Goal: Communication & Community: Answer question/provide support

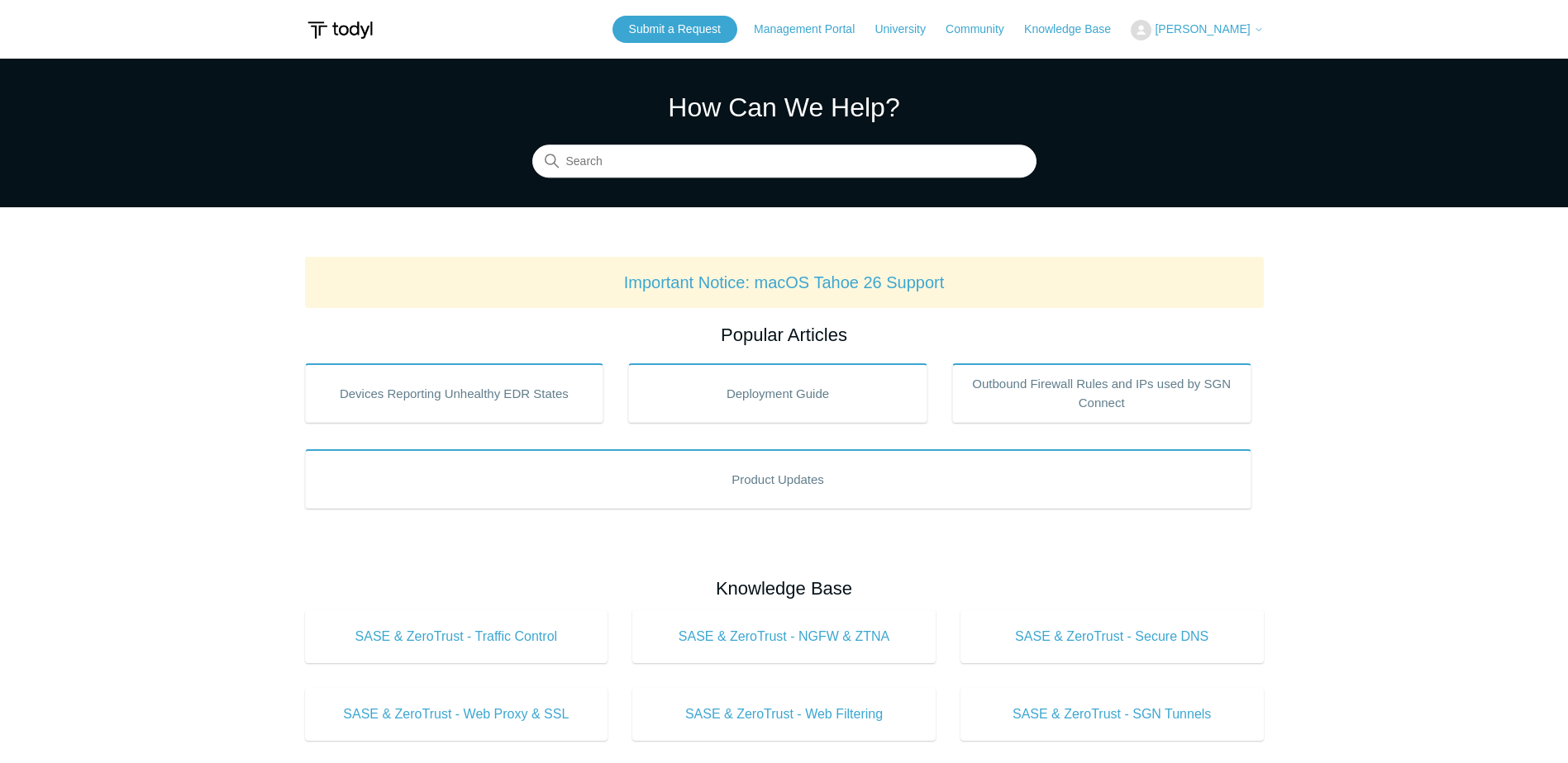
click at [1207, 24] on span "[PERSON_NAME]" at bounding box center [1201, 28] width 95 height 13
click at [1268, 67] on link "My Support Requests" at bounding box center [1211, 65] width 161 height 29
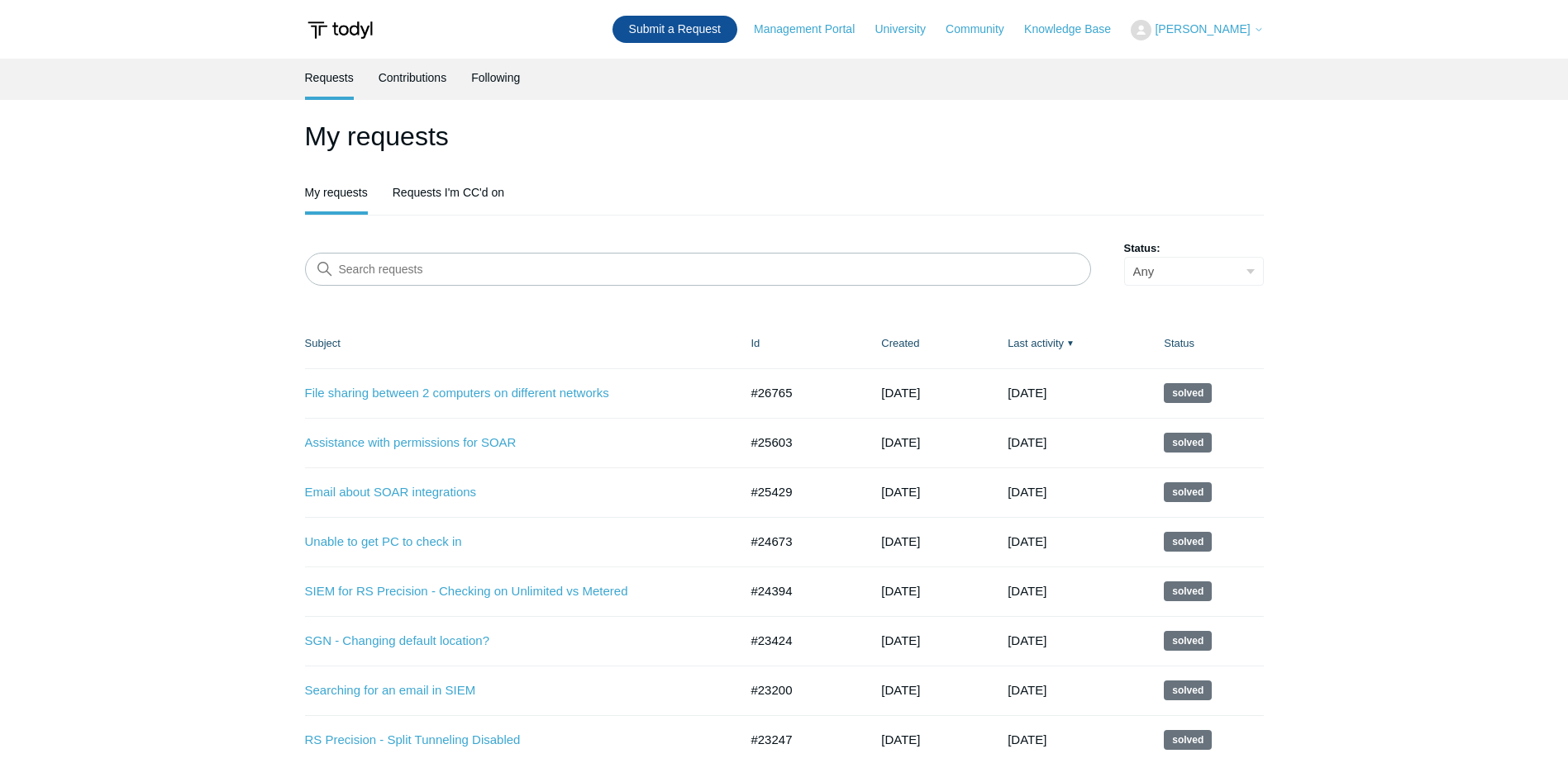
click at [710, 33] on link "Submit a Request" at bounding box center [674, 29] width 124 height 27
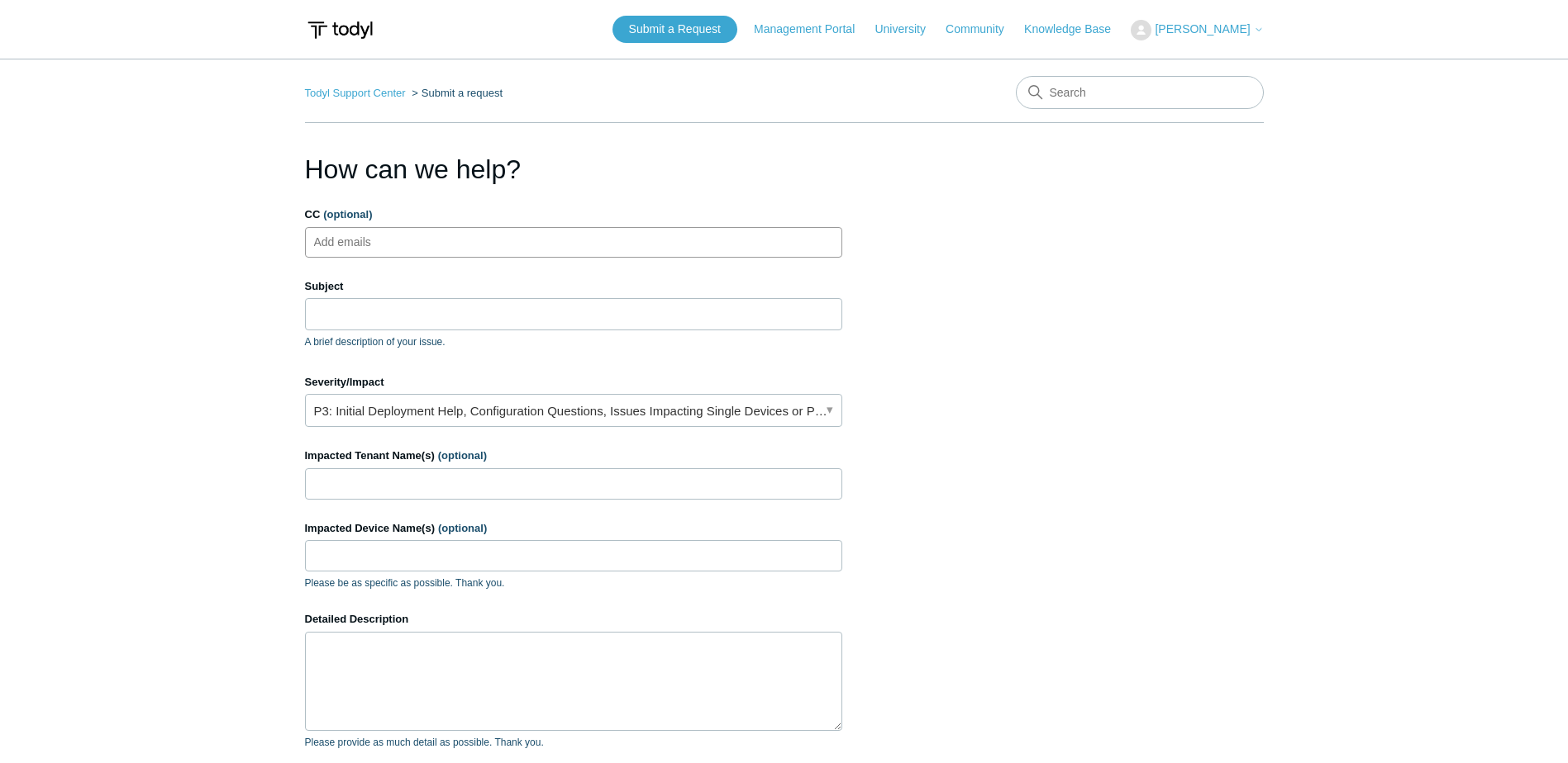
click at [449, 234] on ul "Add emails" at bounding box center [573, 242] width 537 height 30
click at [419, 303] on input "Subject" at bounding box center [573, 313] width 537 height 31
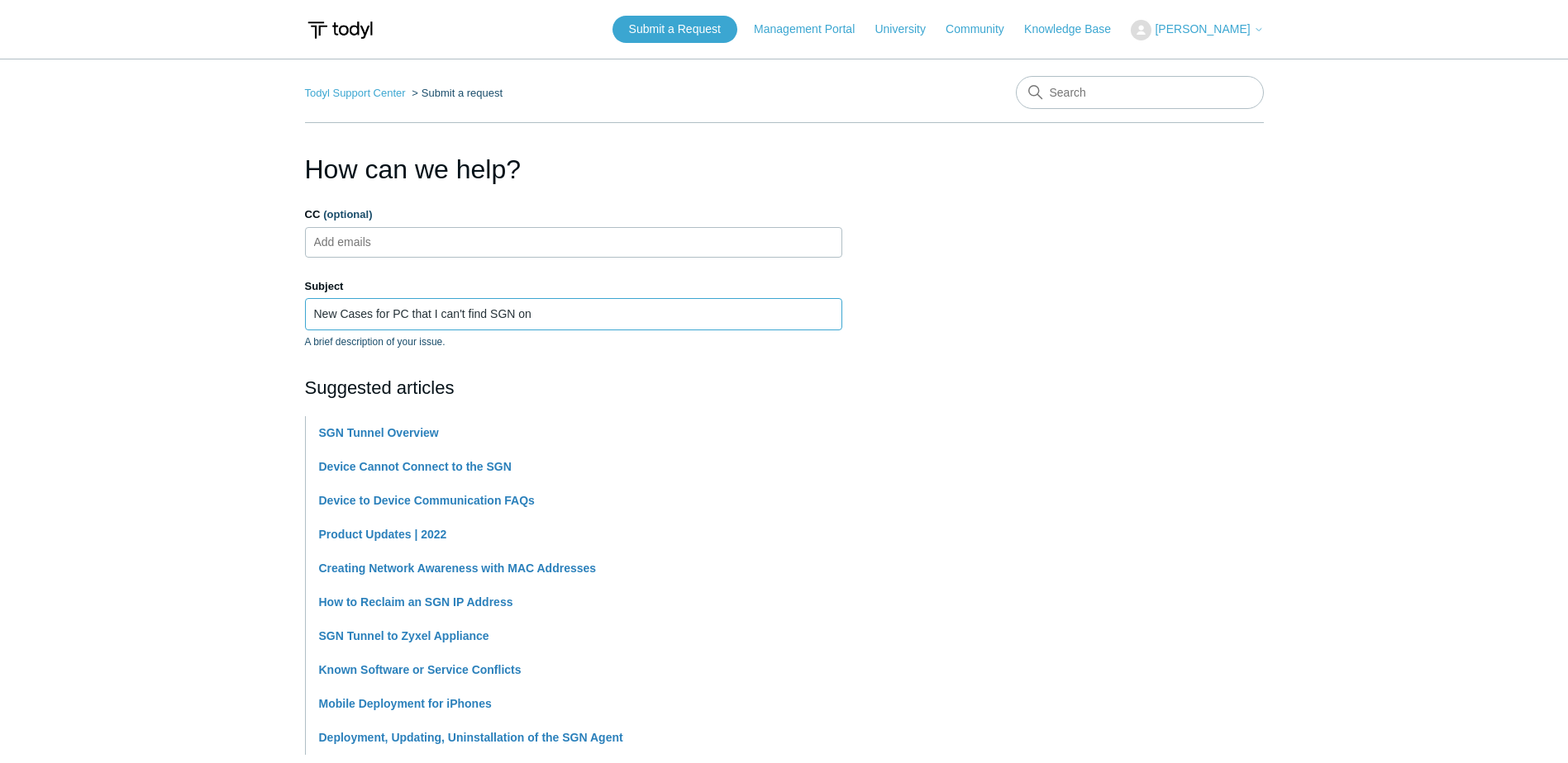
type input "New Cases for PC that I can't find SGN on"
click at [255, 287] on main "Todyl Support Center Submit a request How can we help? CC (optional) Add emails…" at bounding box center [784, 685] width 1568 height 1253
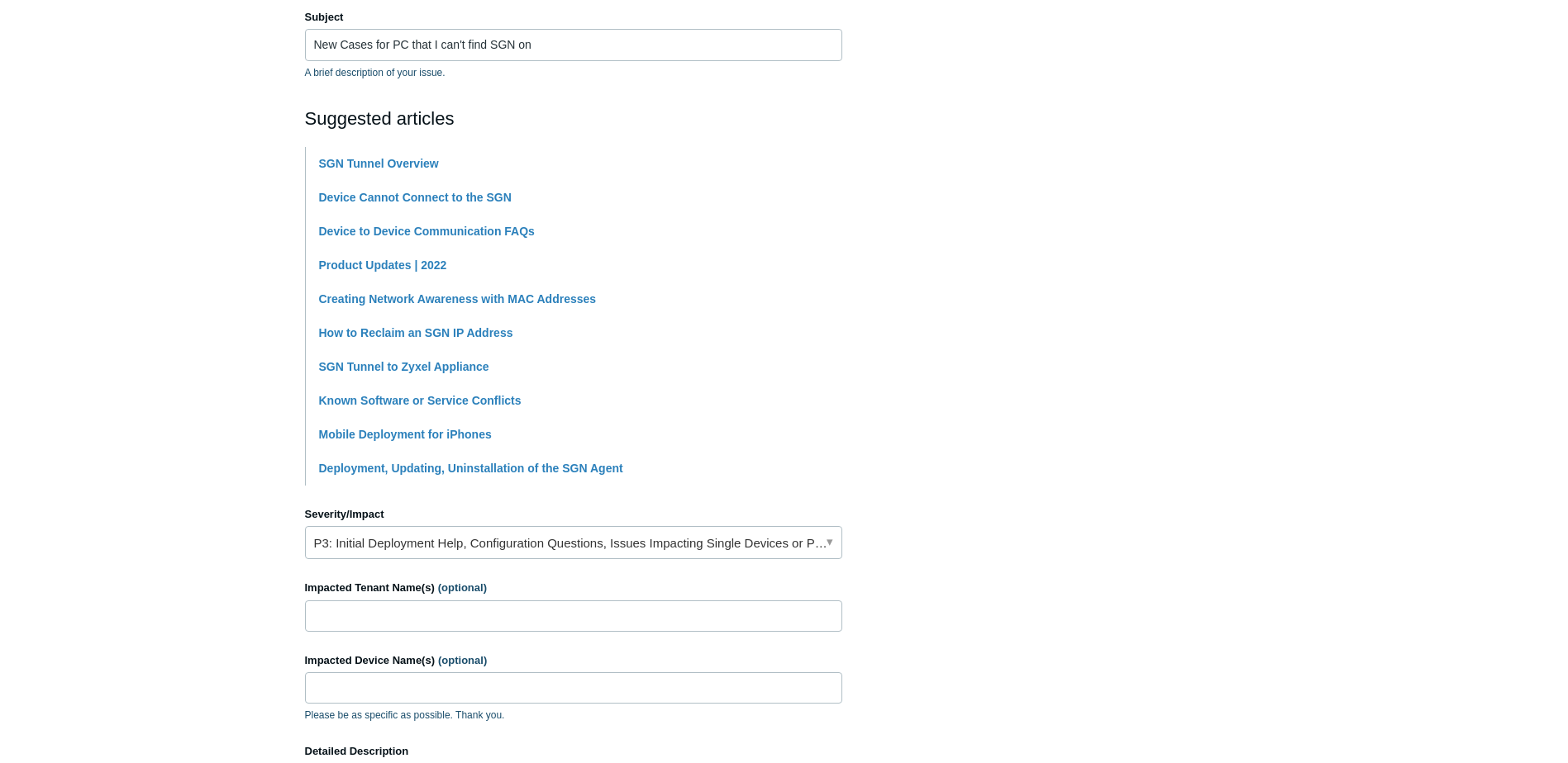
scroll to position [578, 0]
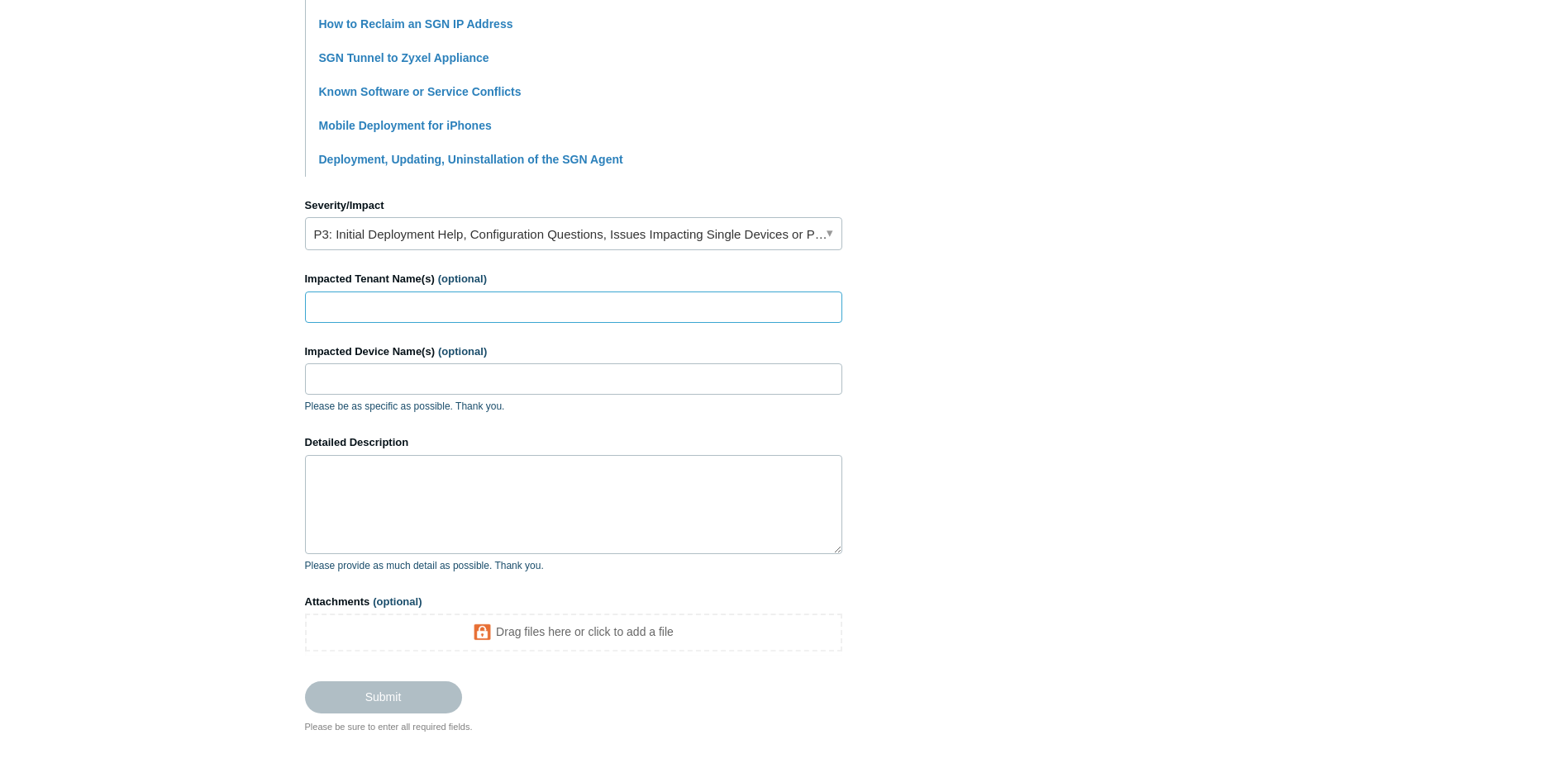
click at [466, 312] on input "Impacted Tenant Name(s) (optional)" at bounding box center [573, 308] width 537 height 31
type input "[PERSON_NAME] Management"
type input "desktop-qfe60k8"
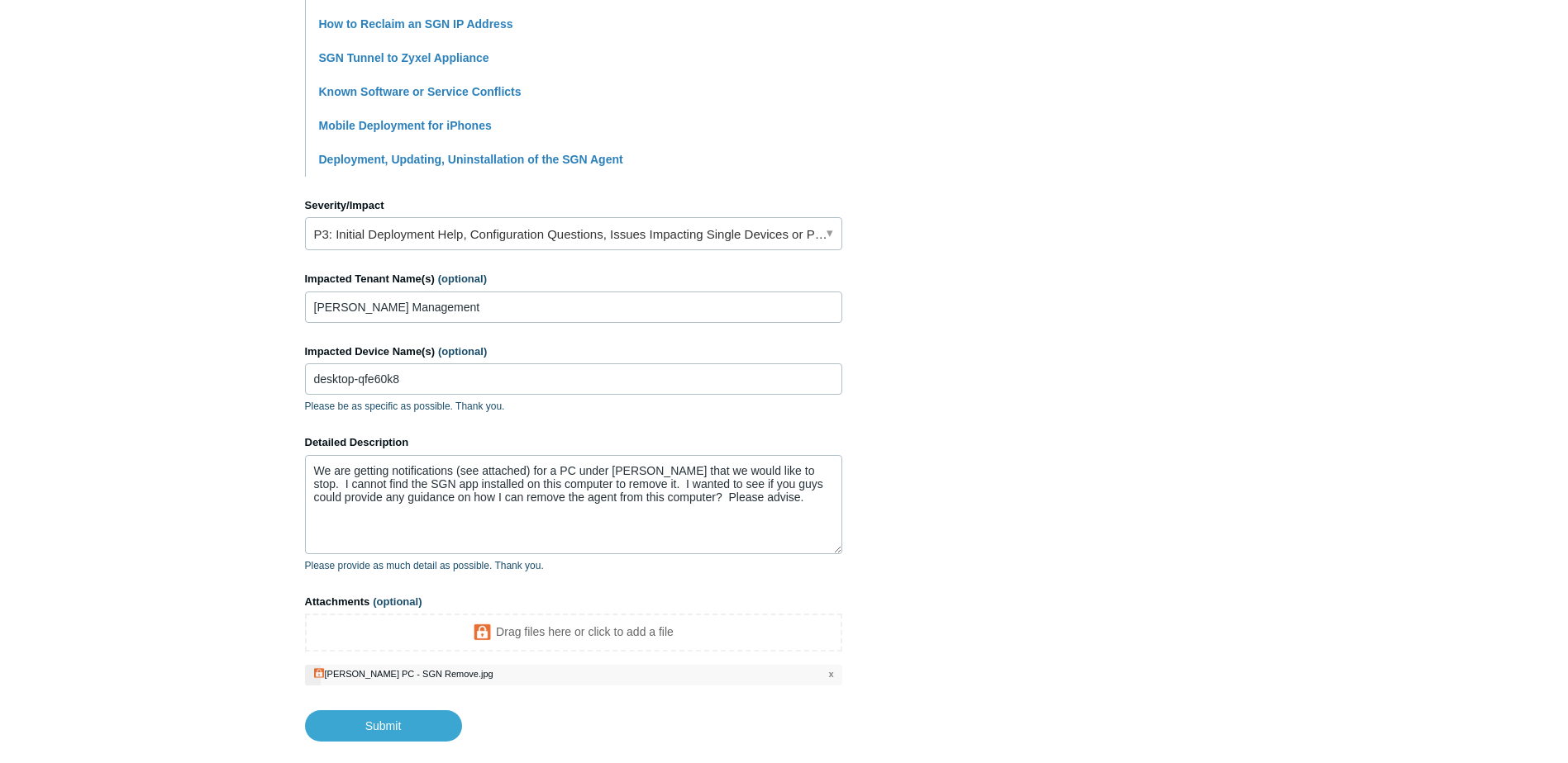
drag, startPoint x: 674, startPoint y: 498, endPoint x: 480, endPoint y: 614, distance: 226.0
click at [1103, 440] on section "How can we help? CC (optional) Add emails Subject New Cases for PC that I can't…" at bounding box center [784, 156] width 958 height 1170
click at [406, 733] on input "Submit" at bounding box center [383, 727] width 157 height 33
type textarea "We are getting notifications (see attached) for a PC under Murray Miller that w…"
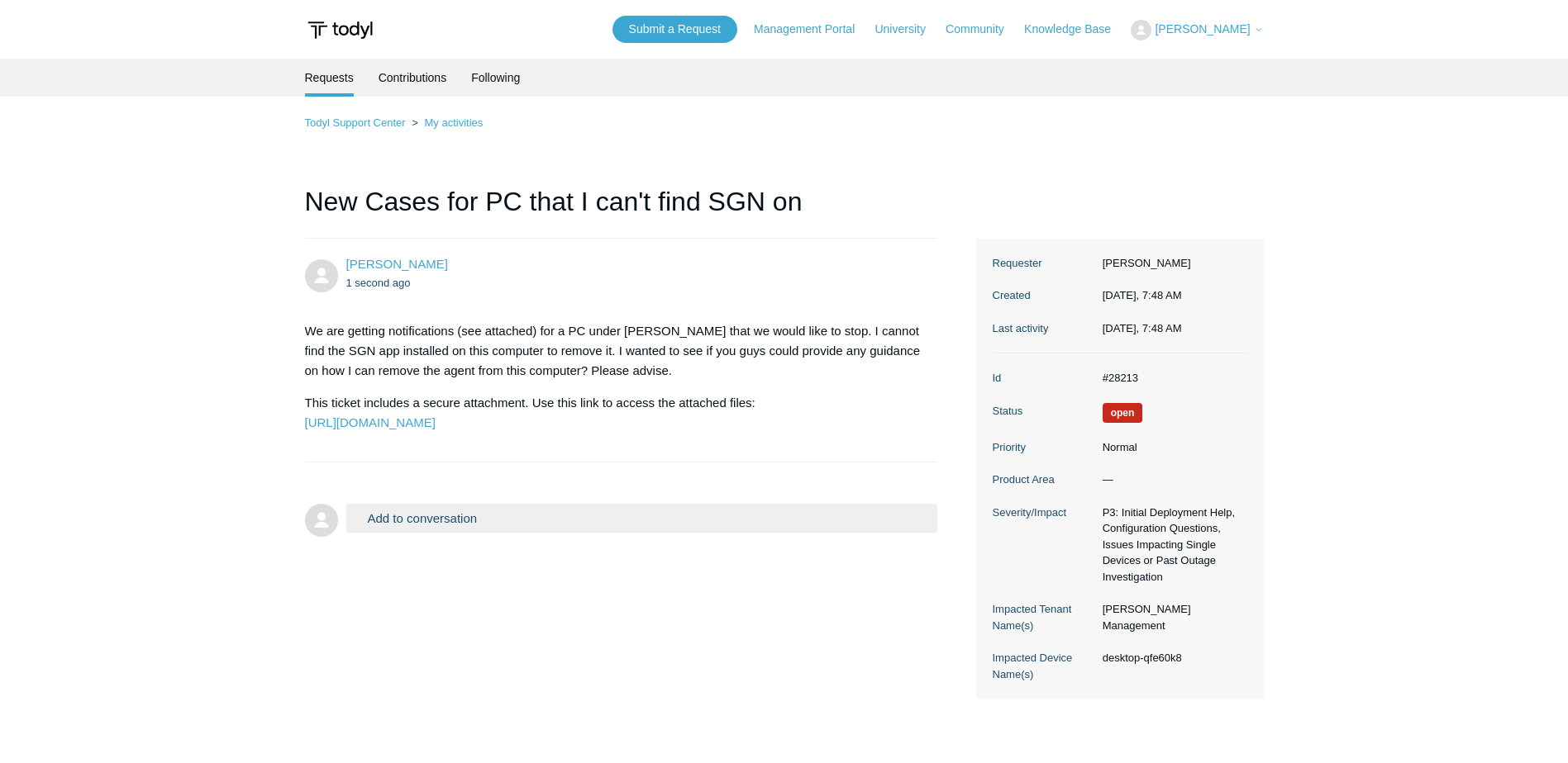
click at [214, 267] on main "Requests Contributions Following Todyl Support Center My activities New Cases f…" at bounding box center [784, 403] width 1568 height 688
click at [1394, 312] on main "Requests Contributions Following Todyl Support Center My activities New Cases f…" at bounding box center [784, 403] width 1568 height 688
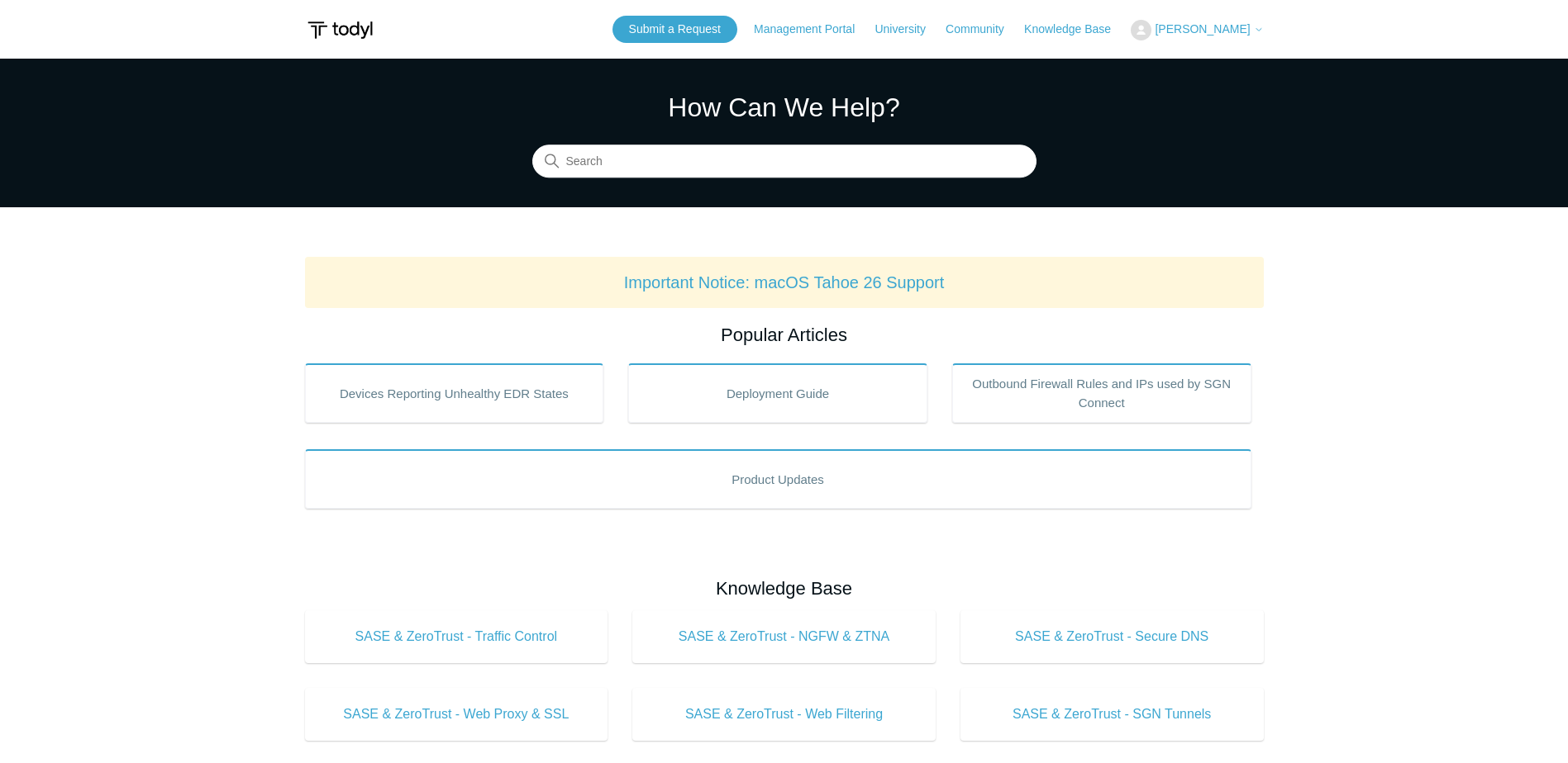
click at [1235, 37] on button "[PERSON_NAME]" at bounding box center [1197, 29] width 132 height 21
click at [1234, 59] on link "My Support Requests" at bounding box center [1211, 65] width 161 height 29
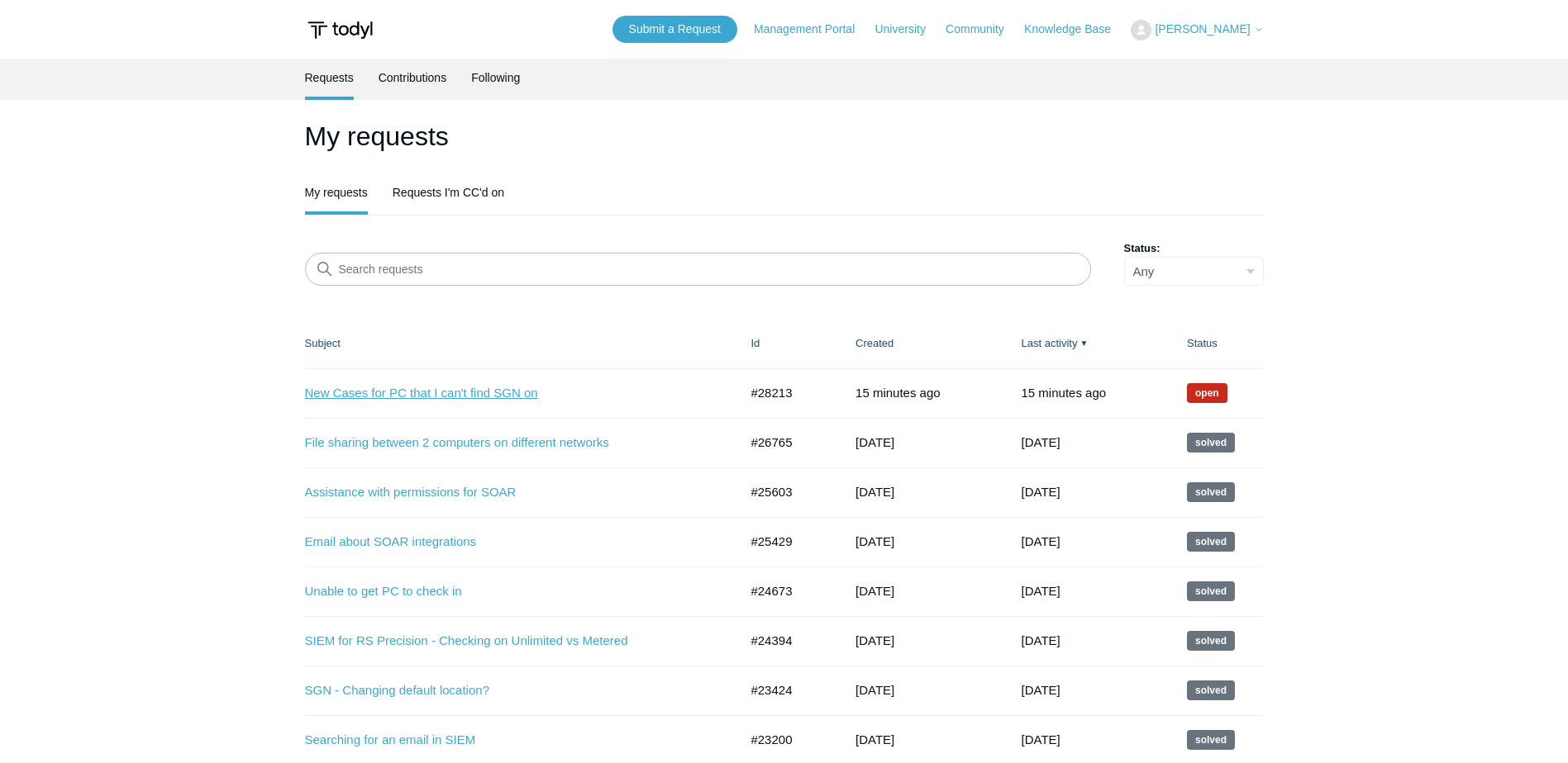
click at [369, 389] on link "New Cases for PC that I can't find SGN on" at bounding box center [509, 393] width 409 height 19
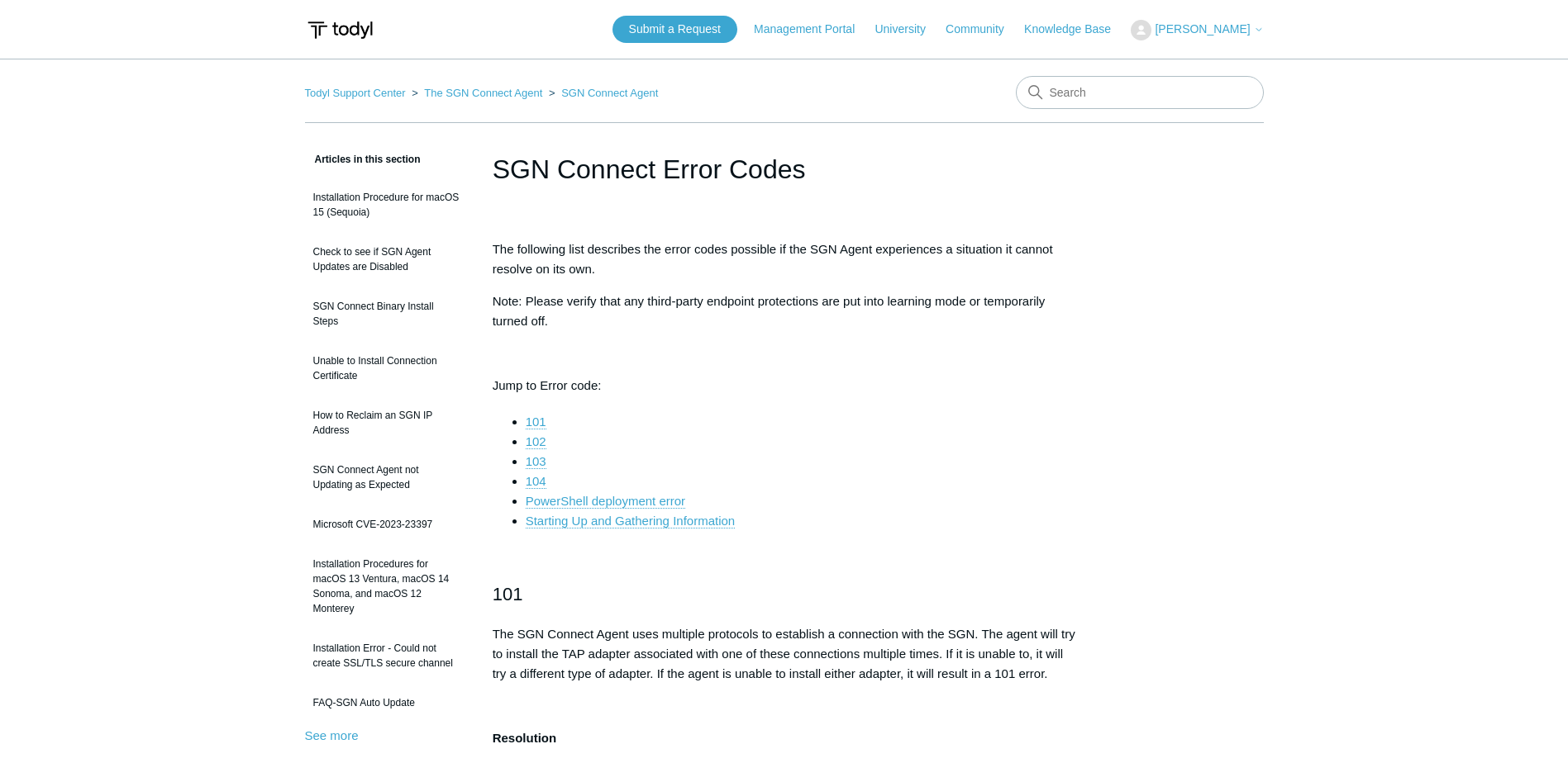
scroll to position [2746, 0]
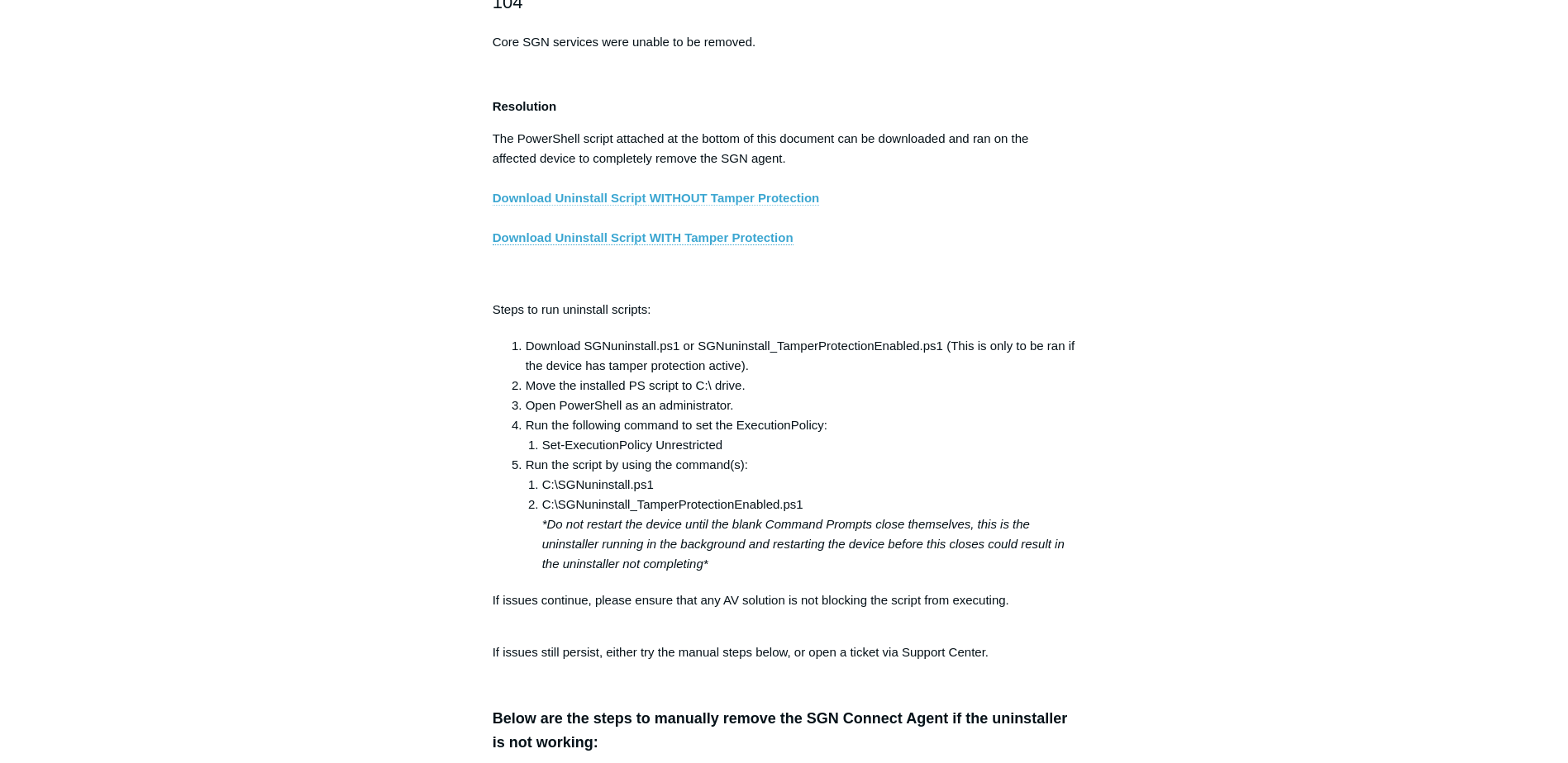
click at [703, 206] on link "Download Uninstall Script WITHOUT Tamper Protection" at bounding box center [657, 198] width 327 height 15
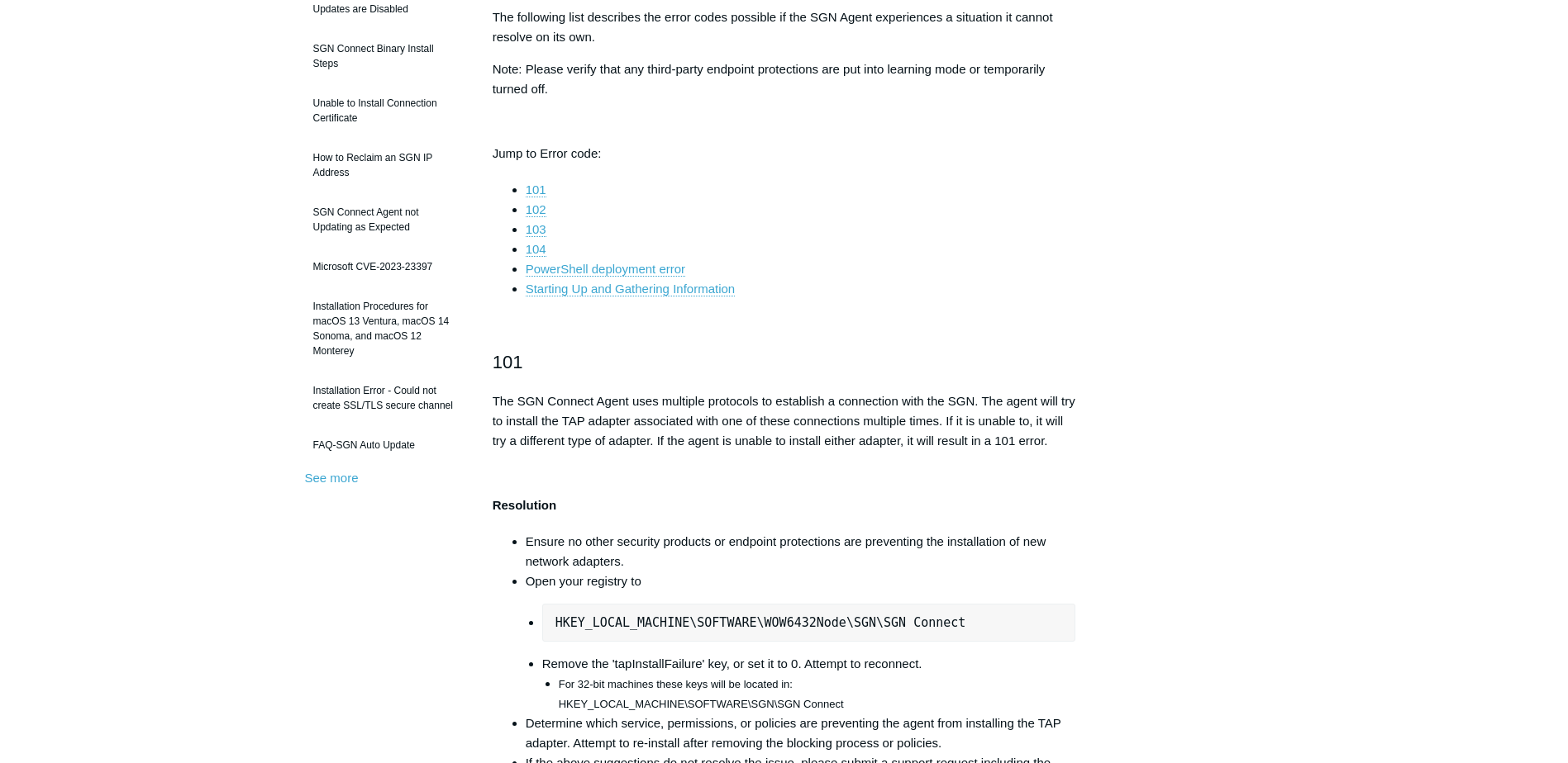
scroll to position [0, 0]
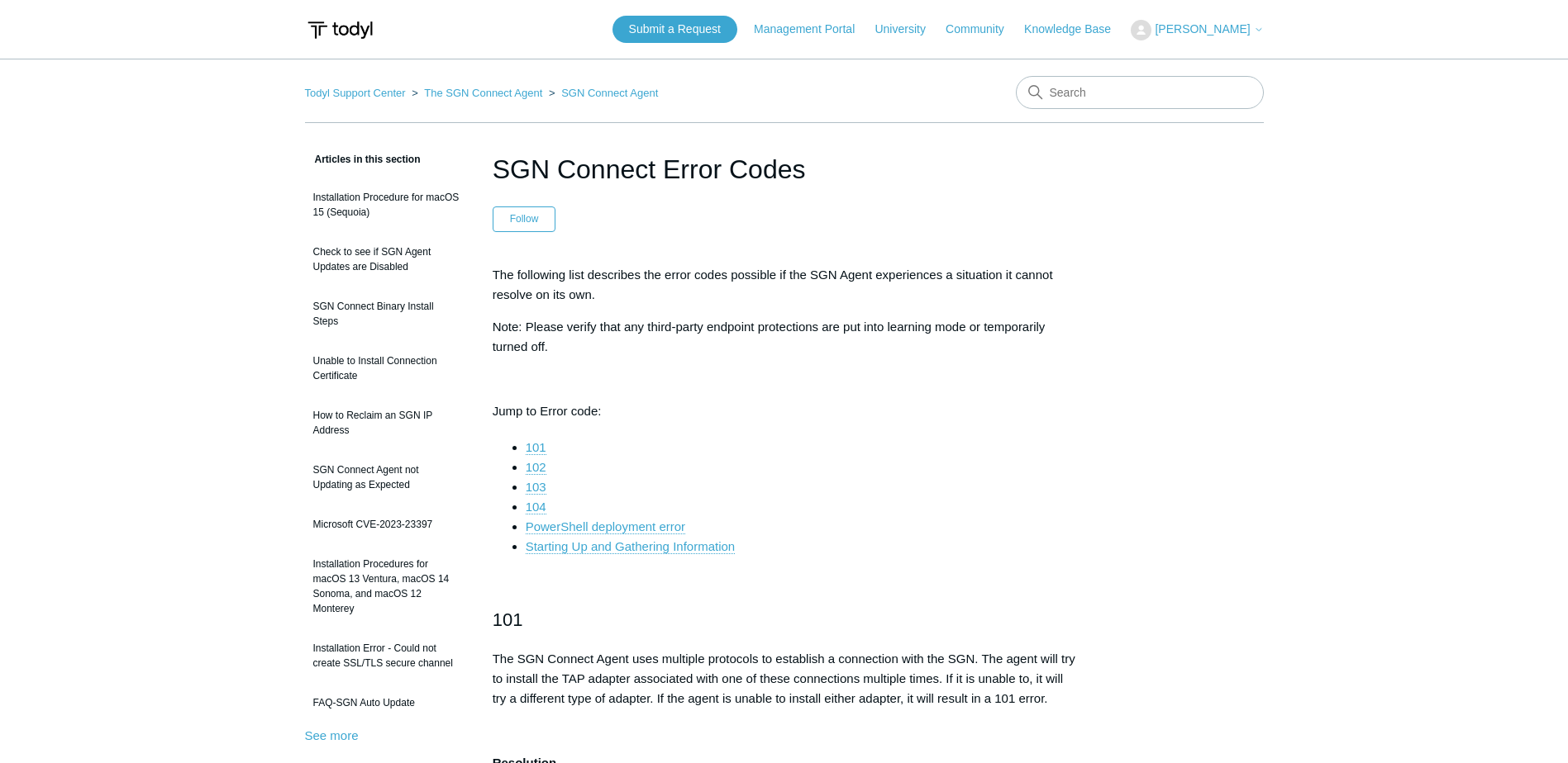
click at [1249, 34] on span "[PERSON_NAME]" at bounding box center [1201, 28] width 95 height 13
click at [1232, 61] on link "My Support Requests" at bounding box center [1211, 65] width 161 height 29
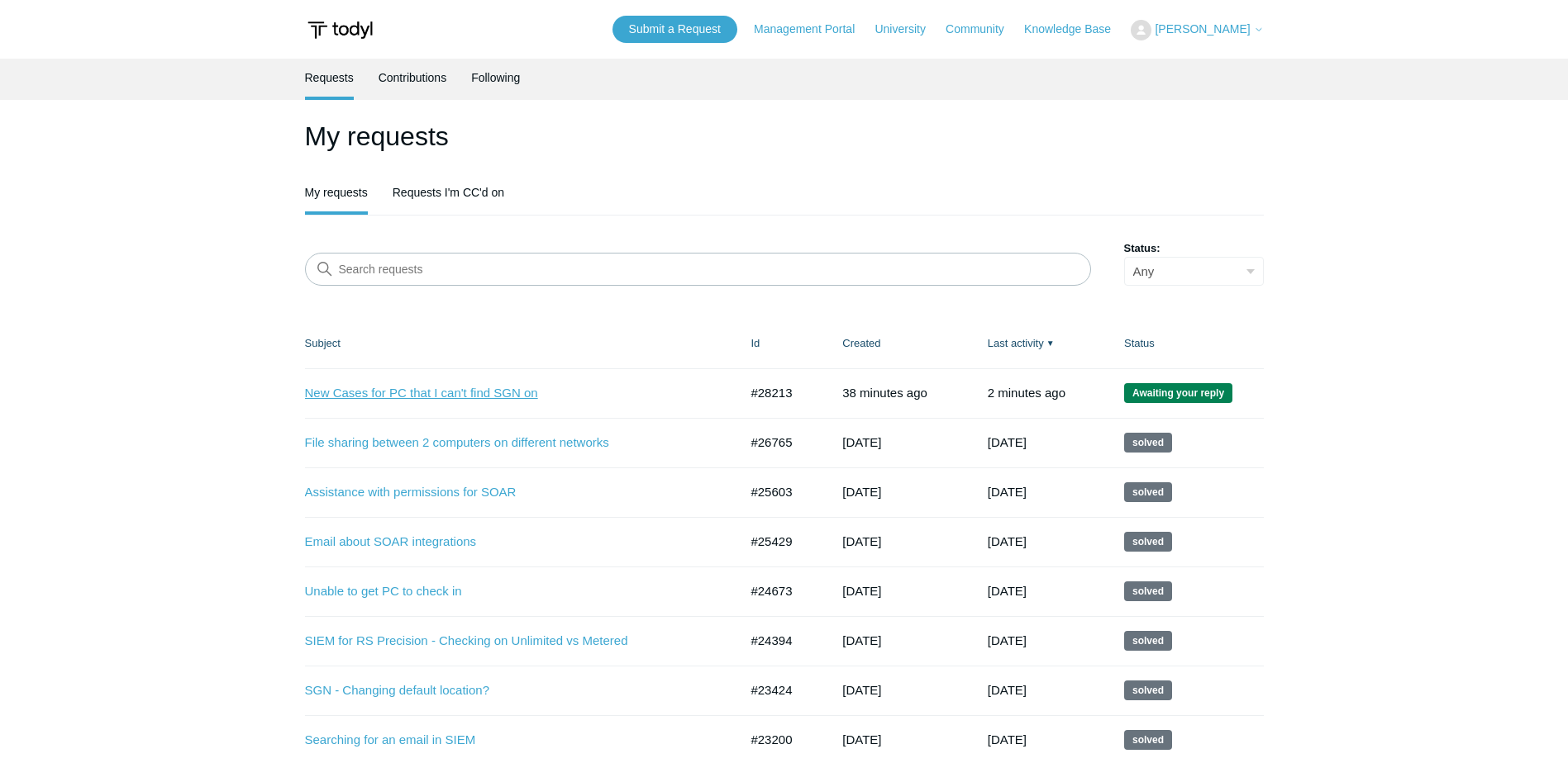
click at [481, 395] on link "New Cases for PC that I can't find SGN on" at bounding box center [509, 393] width 409 height 19
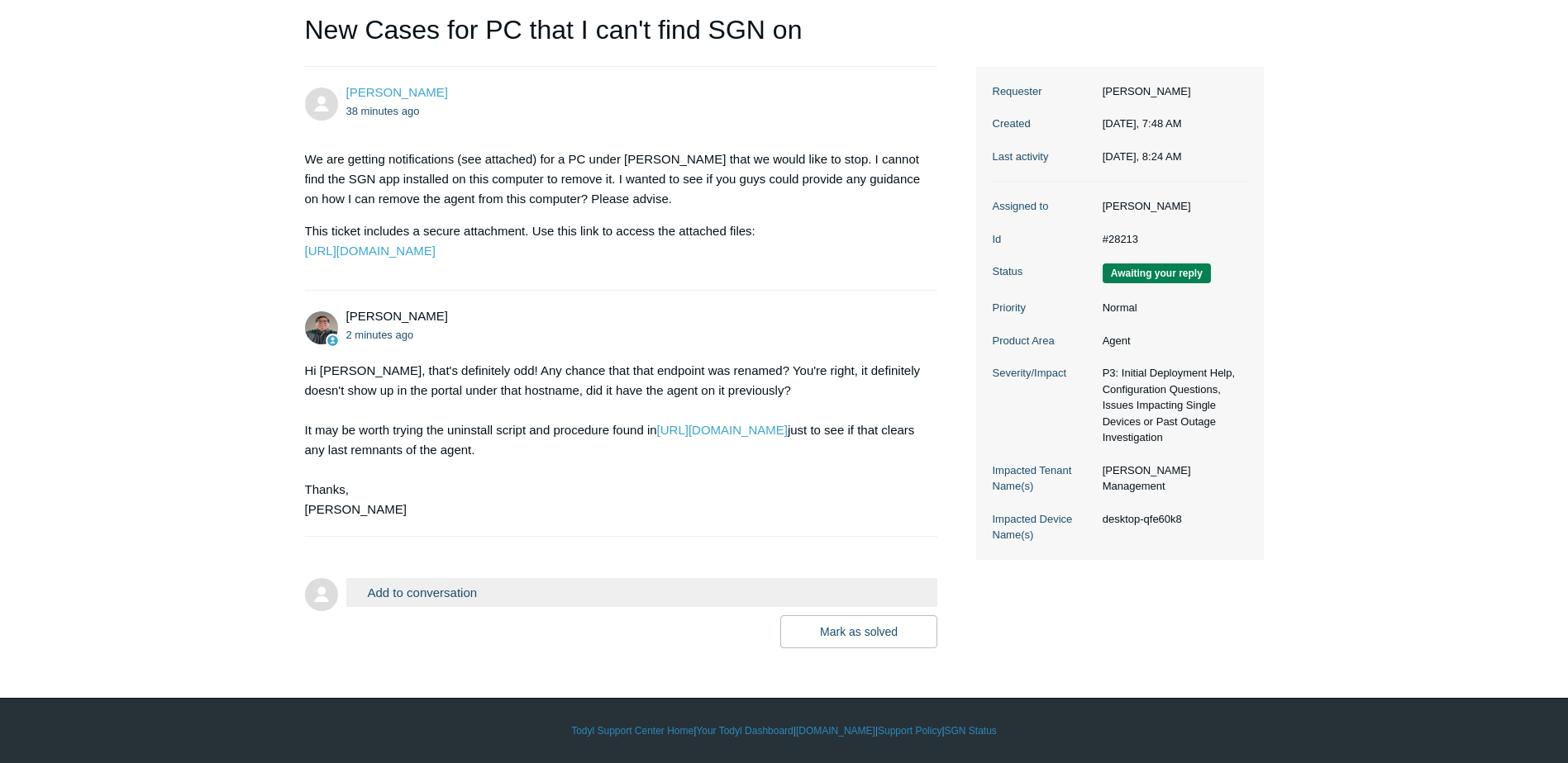
scroll to position [231, 0]
click at [568, 598] on button "Add to conversation" at bounding box center [642, 593] width 592 height 29
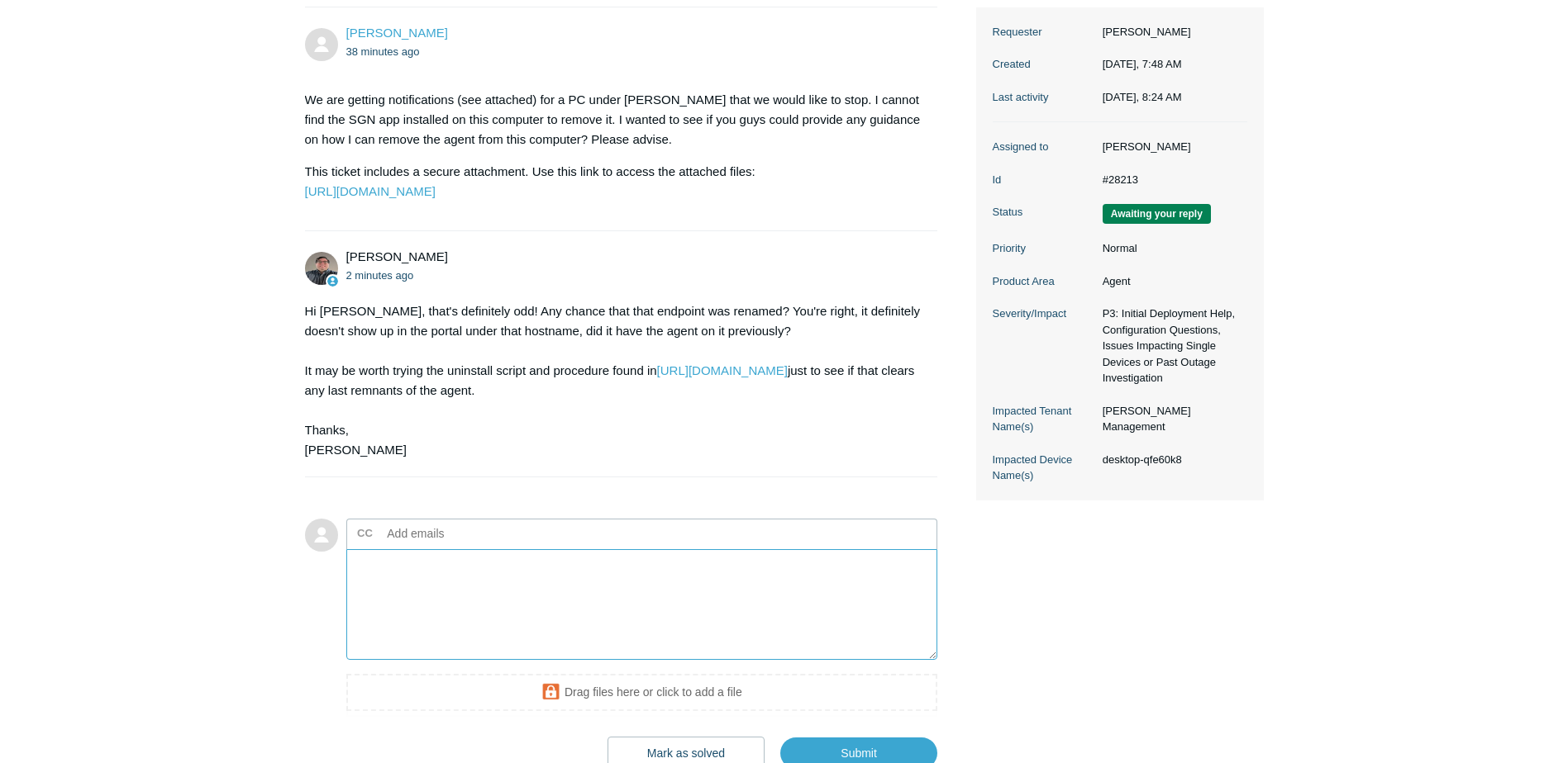
click at [514, 659] on textarea "Add your reply" at bounding box center [642, 605] width 592 height 112
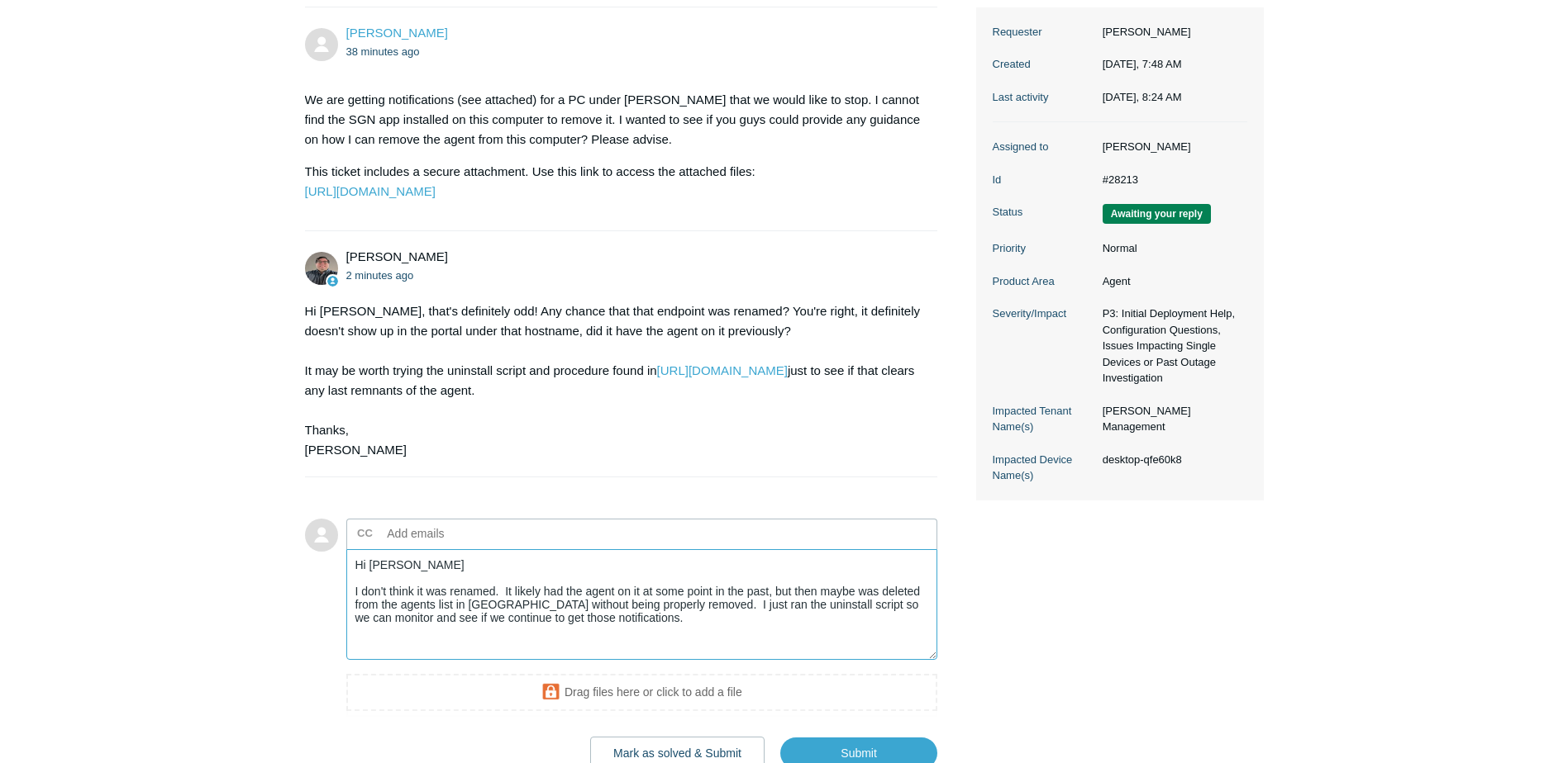
type textarea "Hi Matt I don't think it was renamed. It likely had the agent on it at some poi…"
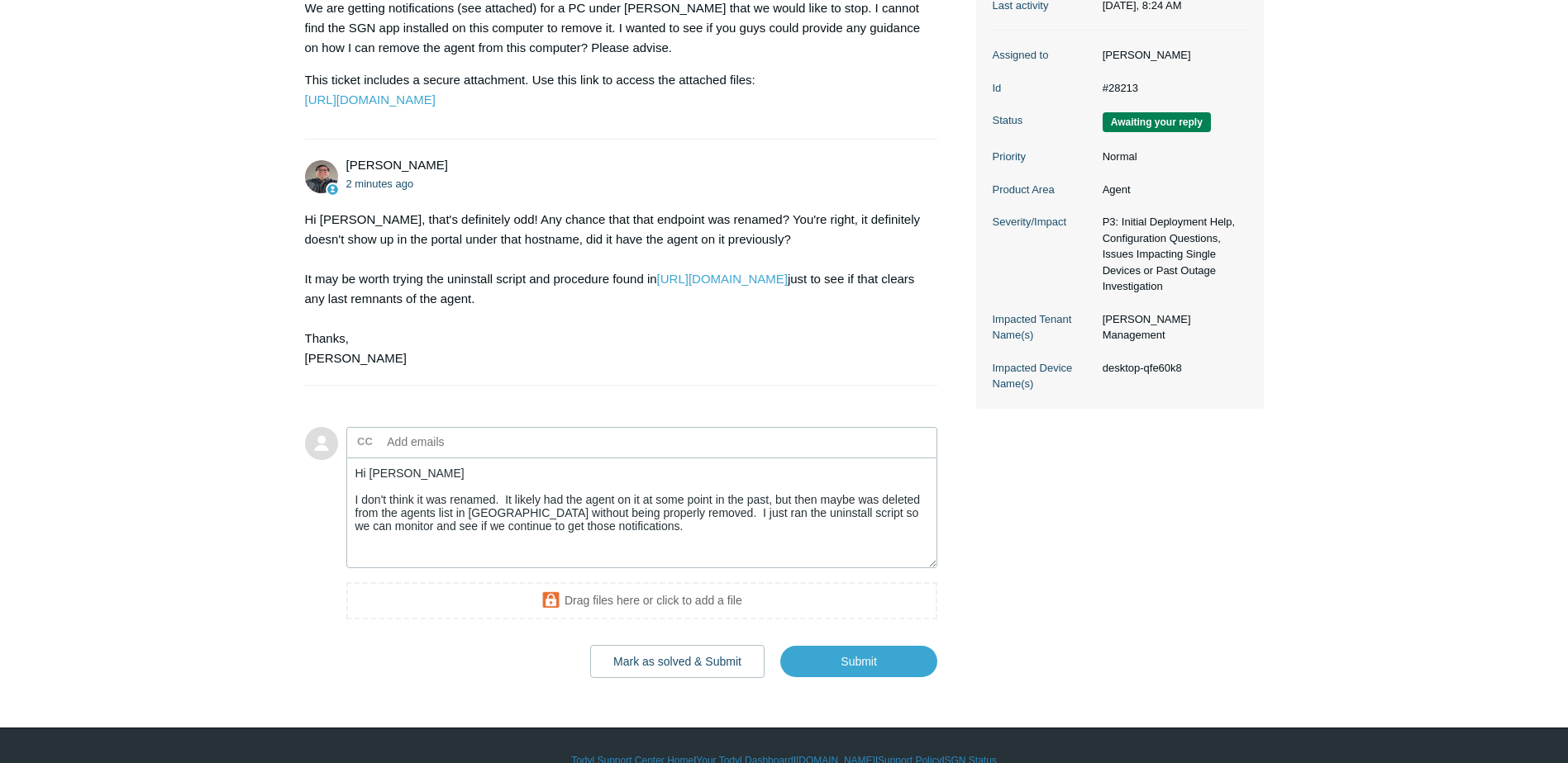
scroll to position [397, 0]
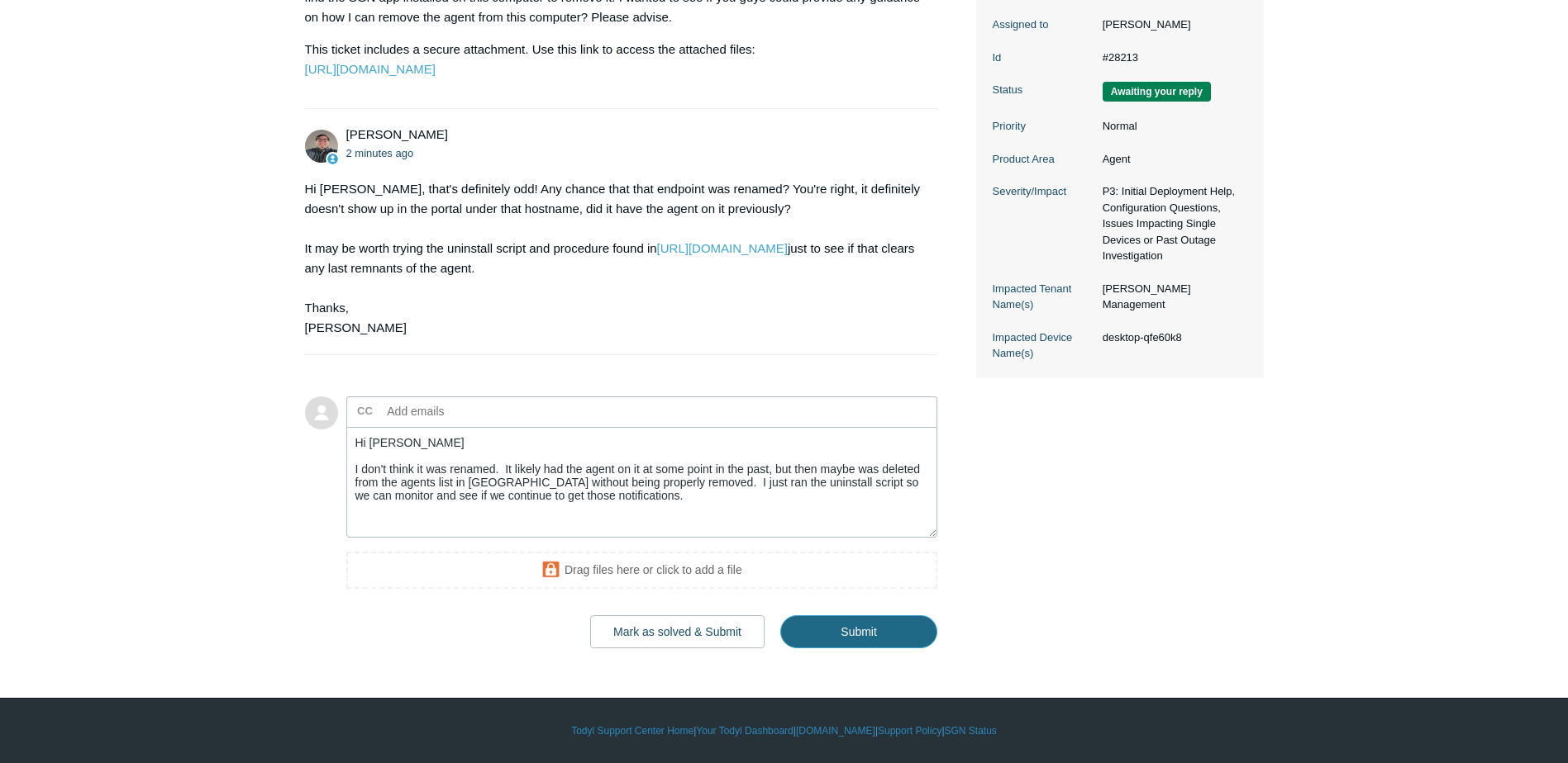
click at [829, 646] on input "Submit" at bounding box center [858, 632] width 157 height 33
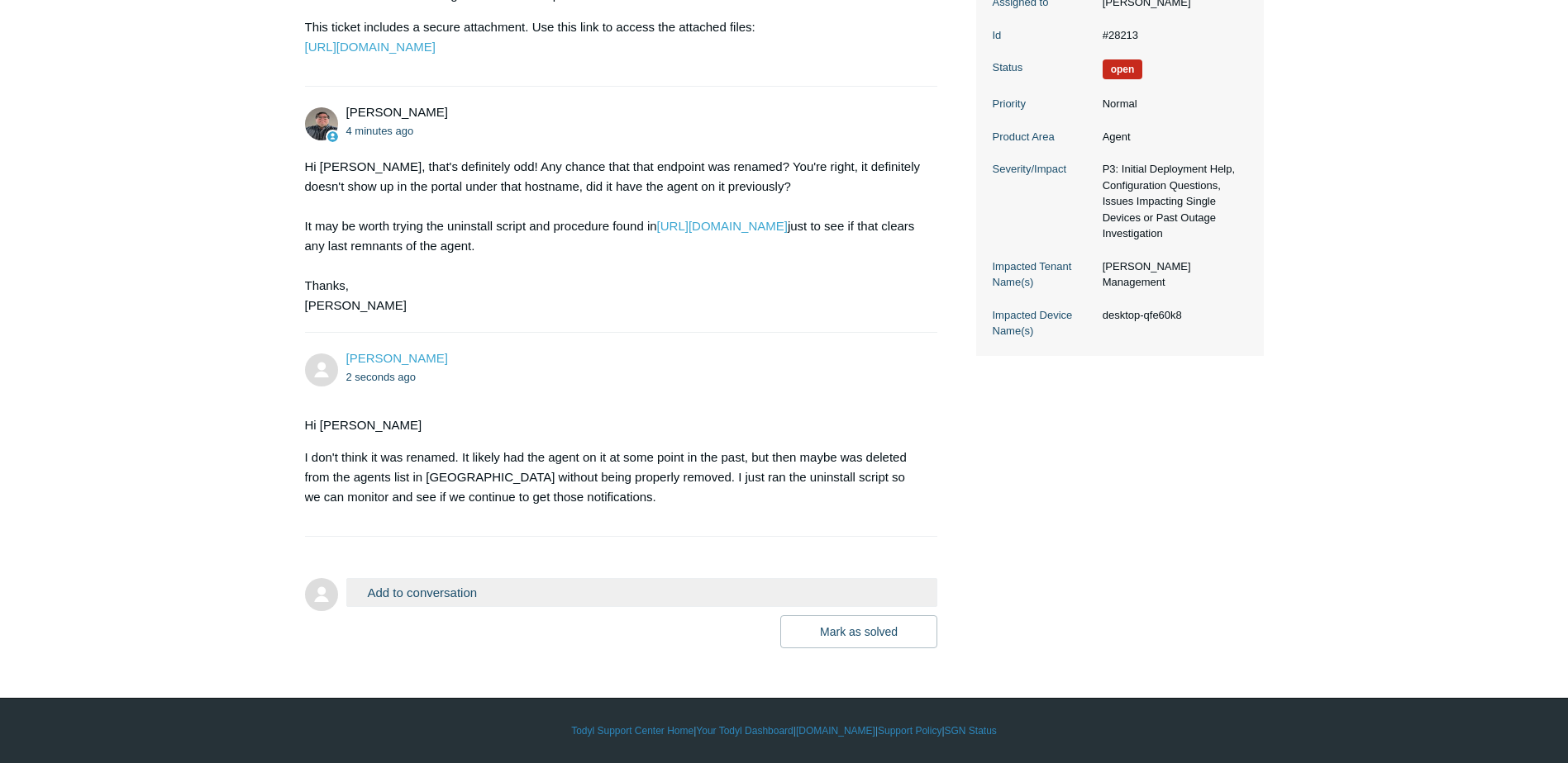
scroll to position [435, 0]
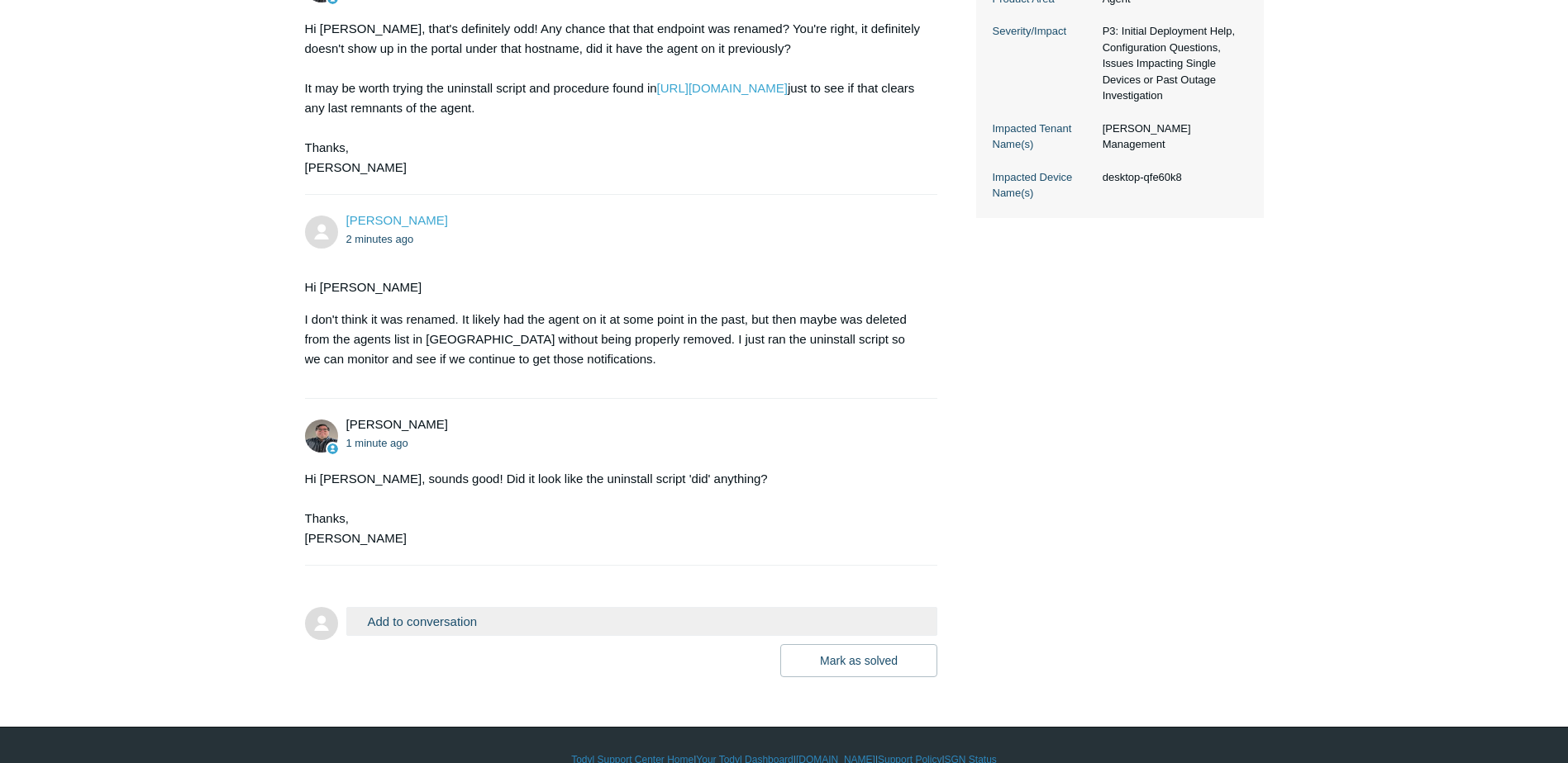
scroll to position [600, 0]
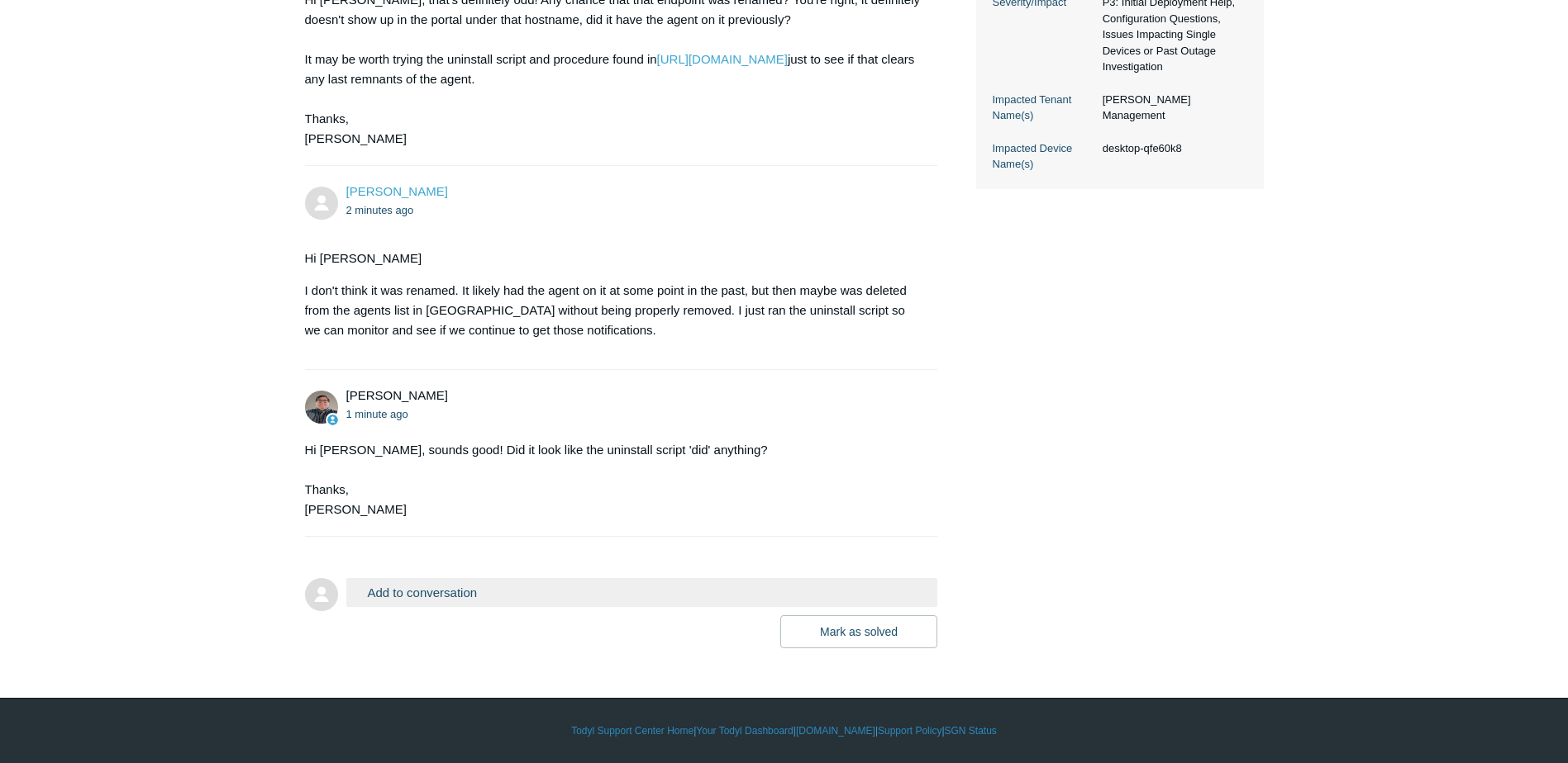
click at [605, 587] on button "Add to conversation" at bounding box center [642, 593] width 592 height 29
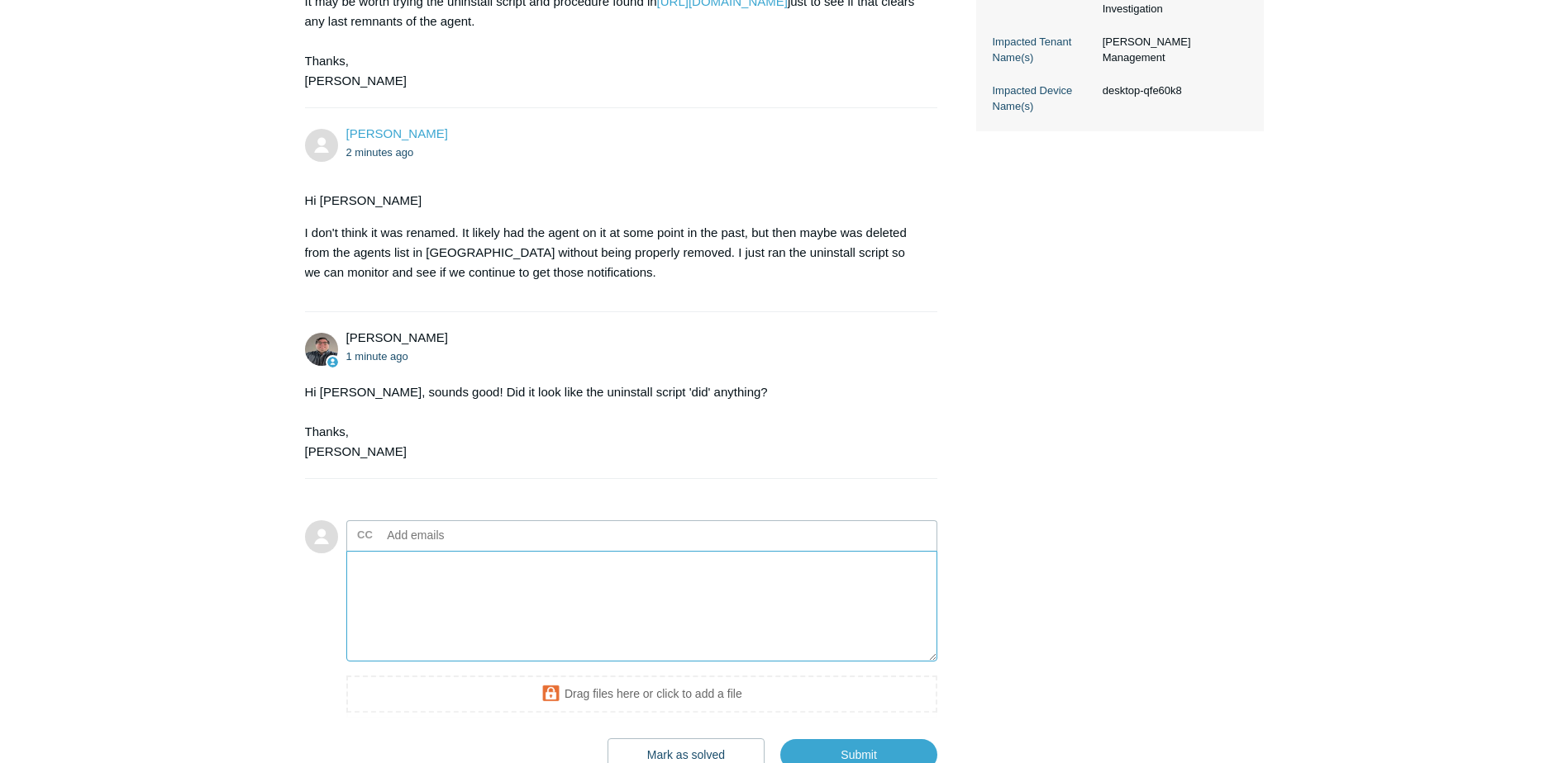
click at [580, 635] on textarea "Add your reply" at bounding box center [642, 606] width 592 height 112
click at [737, 647] on textarea "Hi, it may have done some removal of the Registry Keys. Not much else." at bounding box center [642, 606] width 592 height 112
click at [776, 621] on textarea "Hi, it may have done some removal of the Registry Keys. Not much else." at bounding box center [642, 606] width 592 height 112
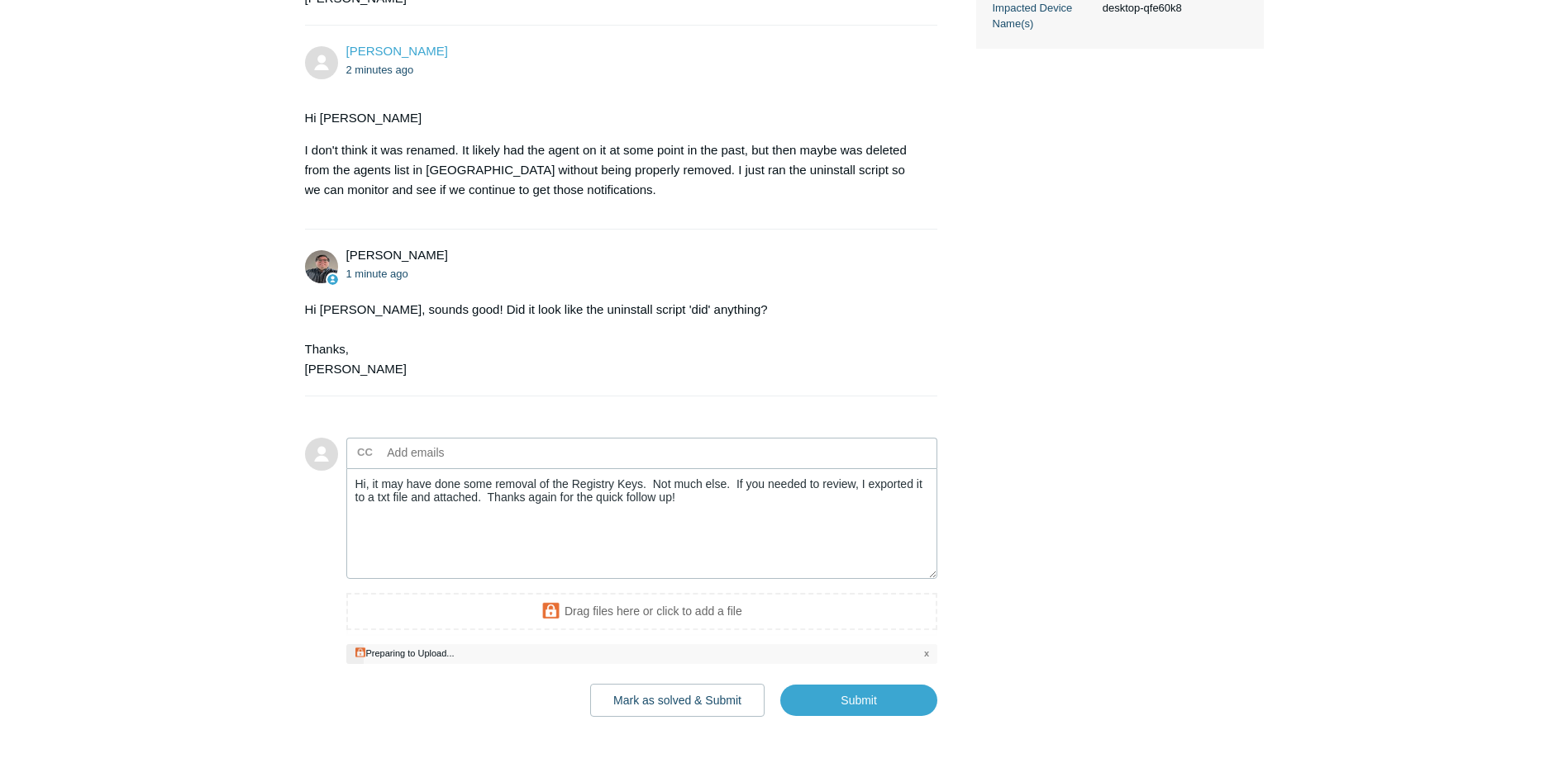
scroll to position [766, 0]
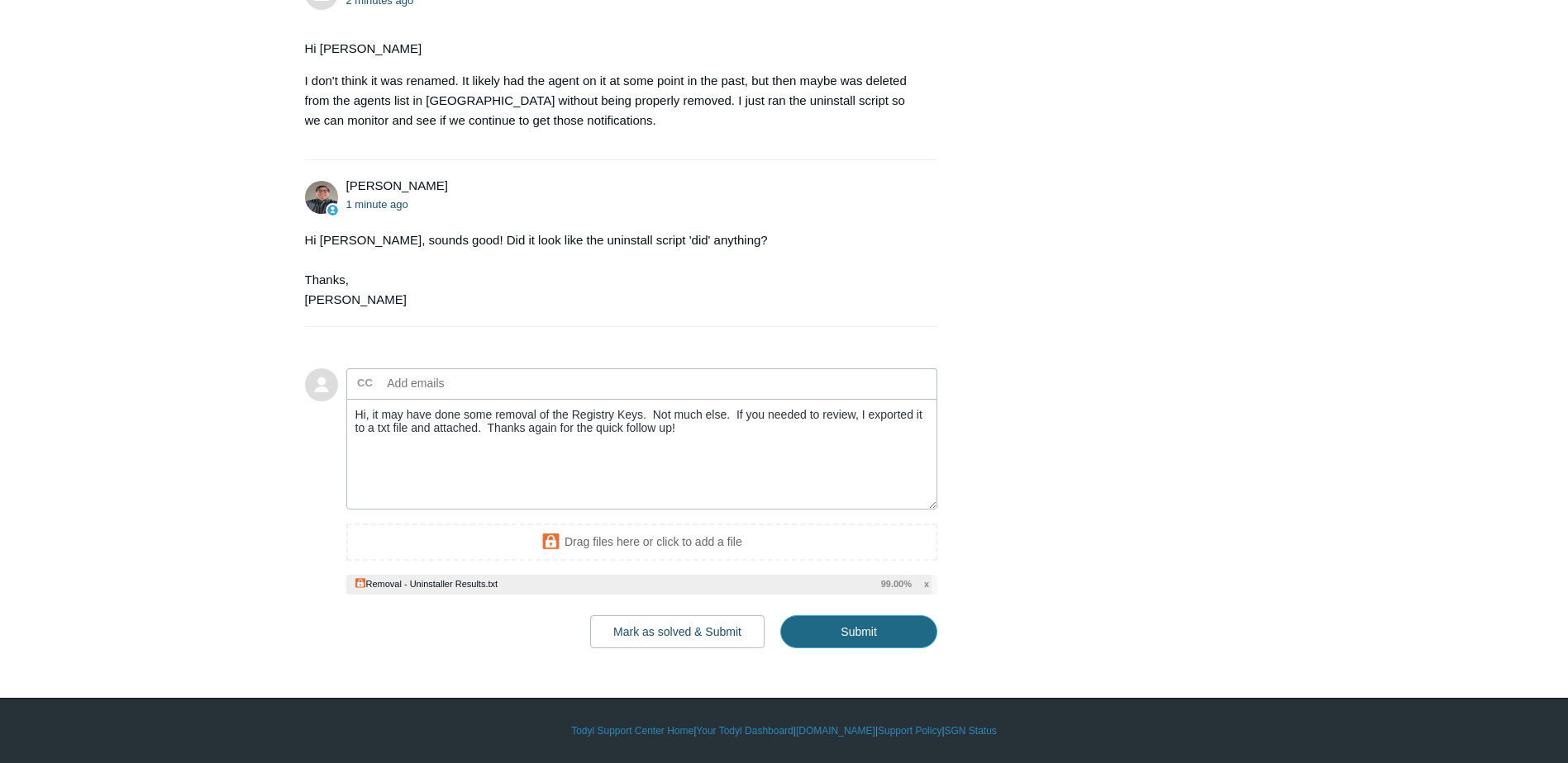
click at [882, 648] on input "Submit" at bounding box center [858, 632] width 157 height 33
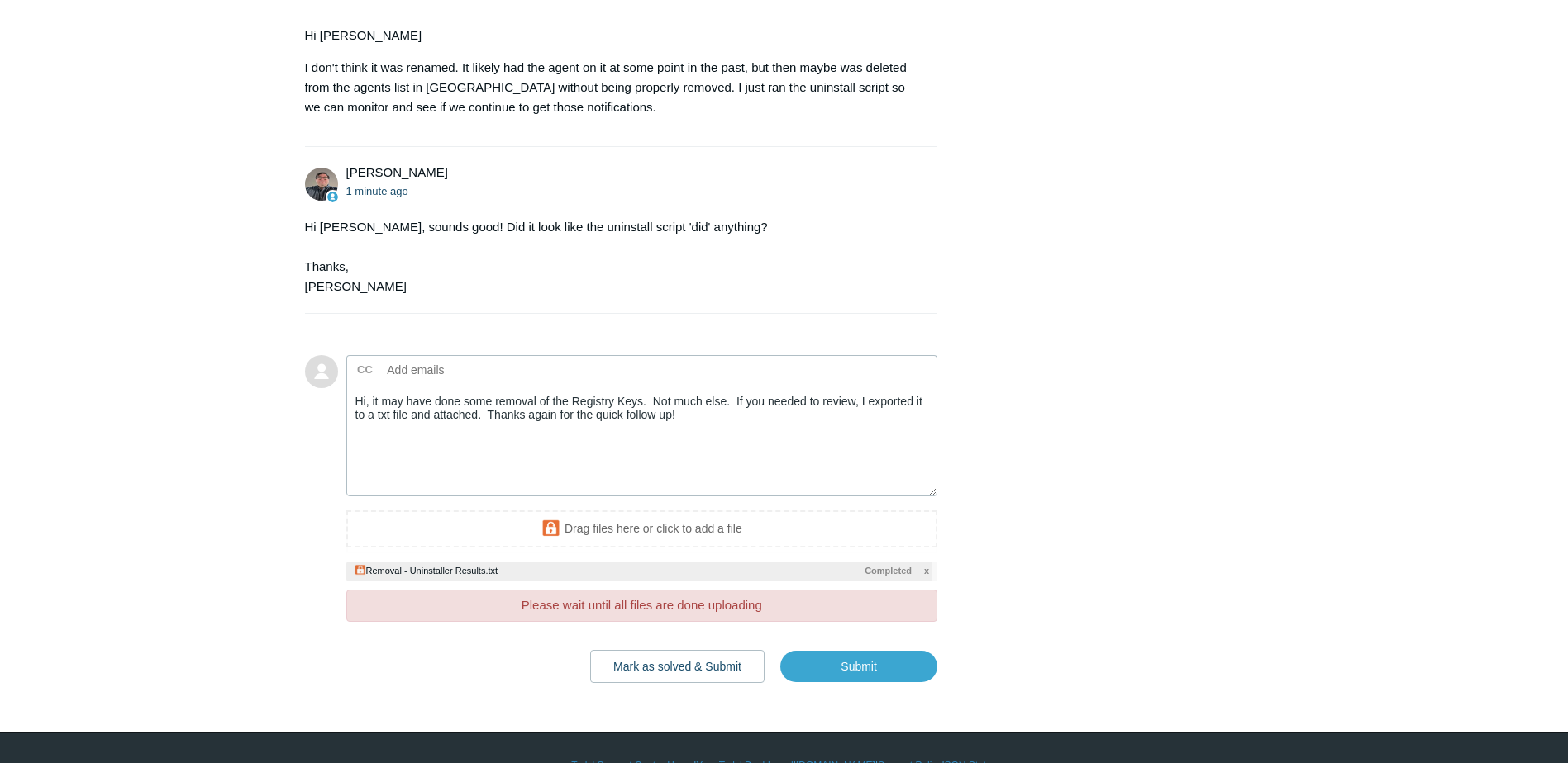
click at [1256, 387] on div "Patrick Kerr 43 minutes ago We are getting notifications (see attached) for a P…" at bounding box center [784, 77] width 958 height 1210
click at [878, 684] on input "Submit" at bounding box center [858, 668] width 157 height 33
type textarea "Hi, it may have done some removal of the Registry Keys. Not much else. If you n…"
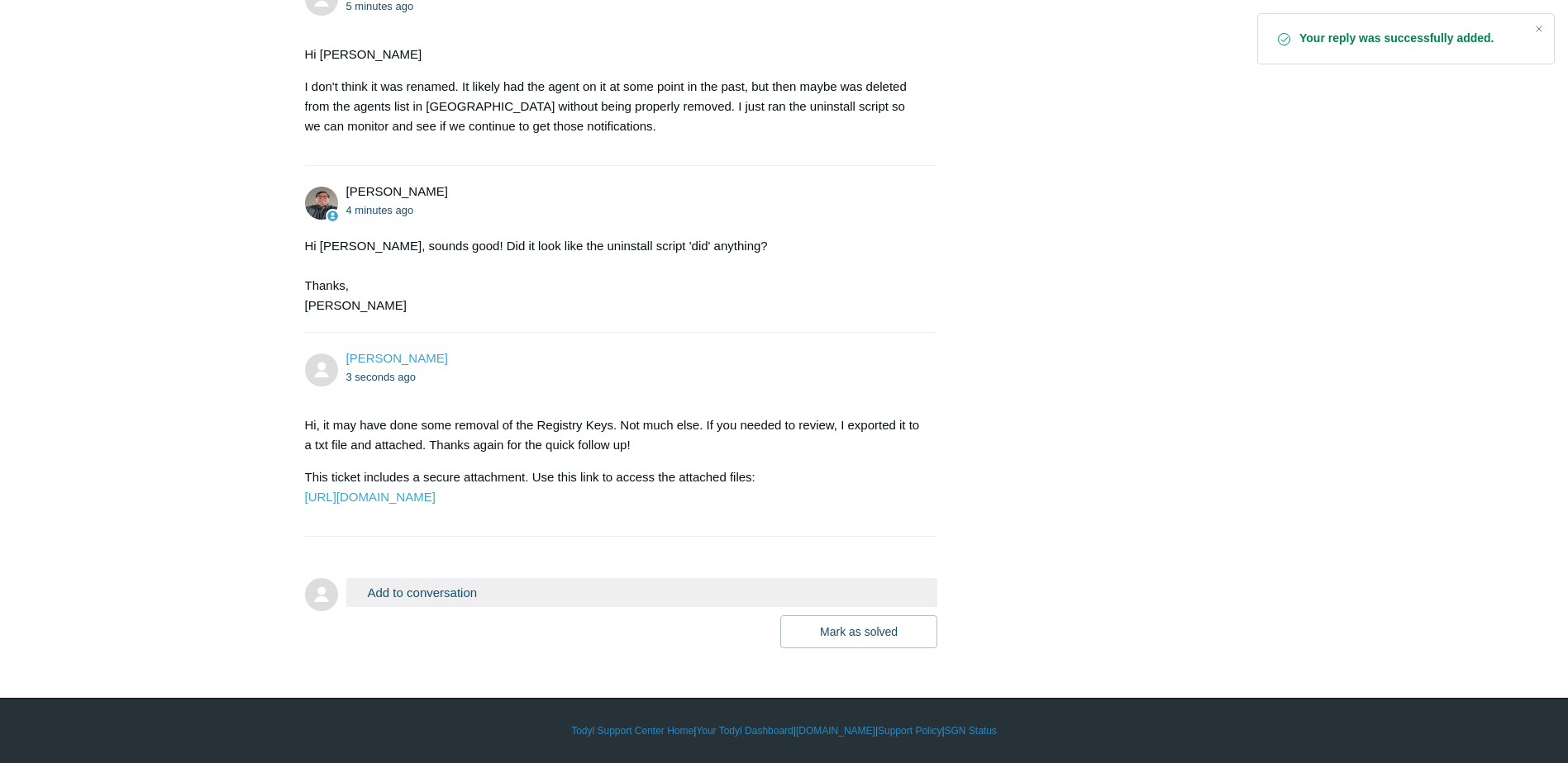
scroll to position [846, 0]
click at [1116, 303] on div "[PERSON_NAME] 46 minutes ago We are getting notifications (see attached) for a …" at bounding box center [784, 70] width 958 height 1157
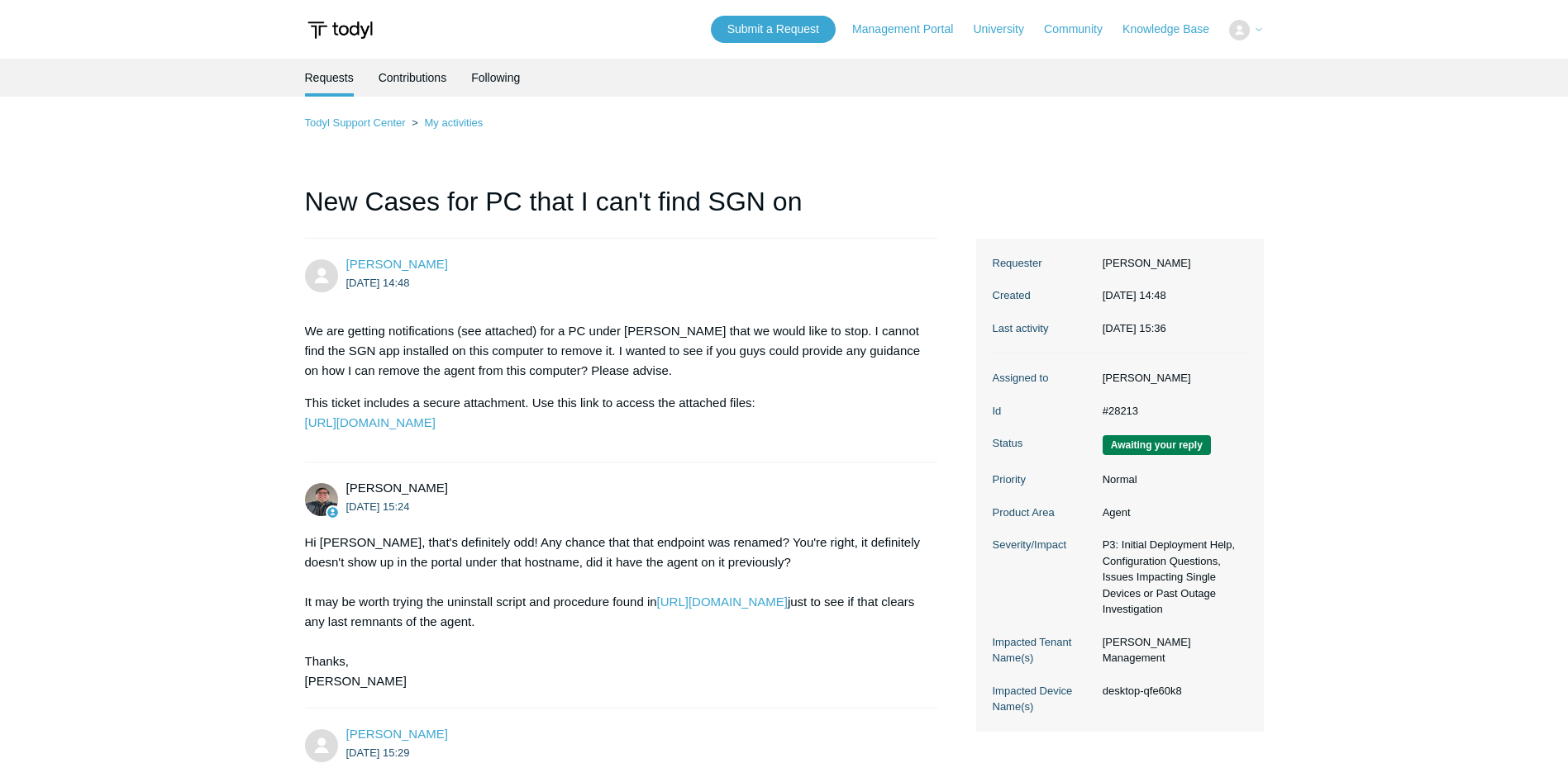
scroll to position [846, 0]
click at [351, 25] on img at bounding box center [340, 29] width 71 height 30
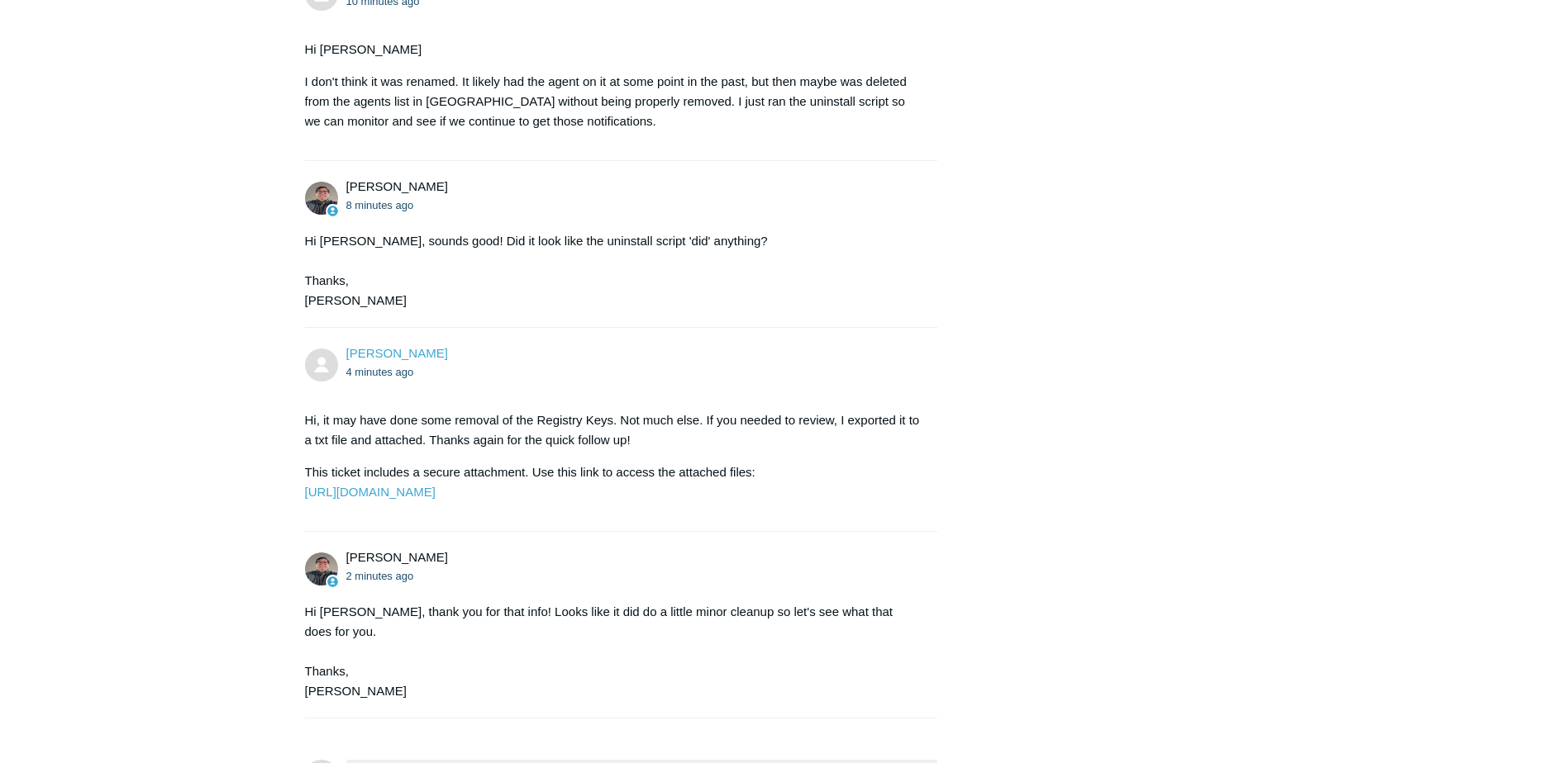
scroll to position [1013, 0]
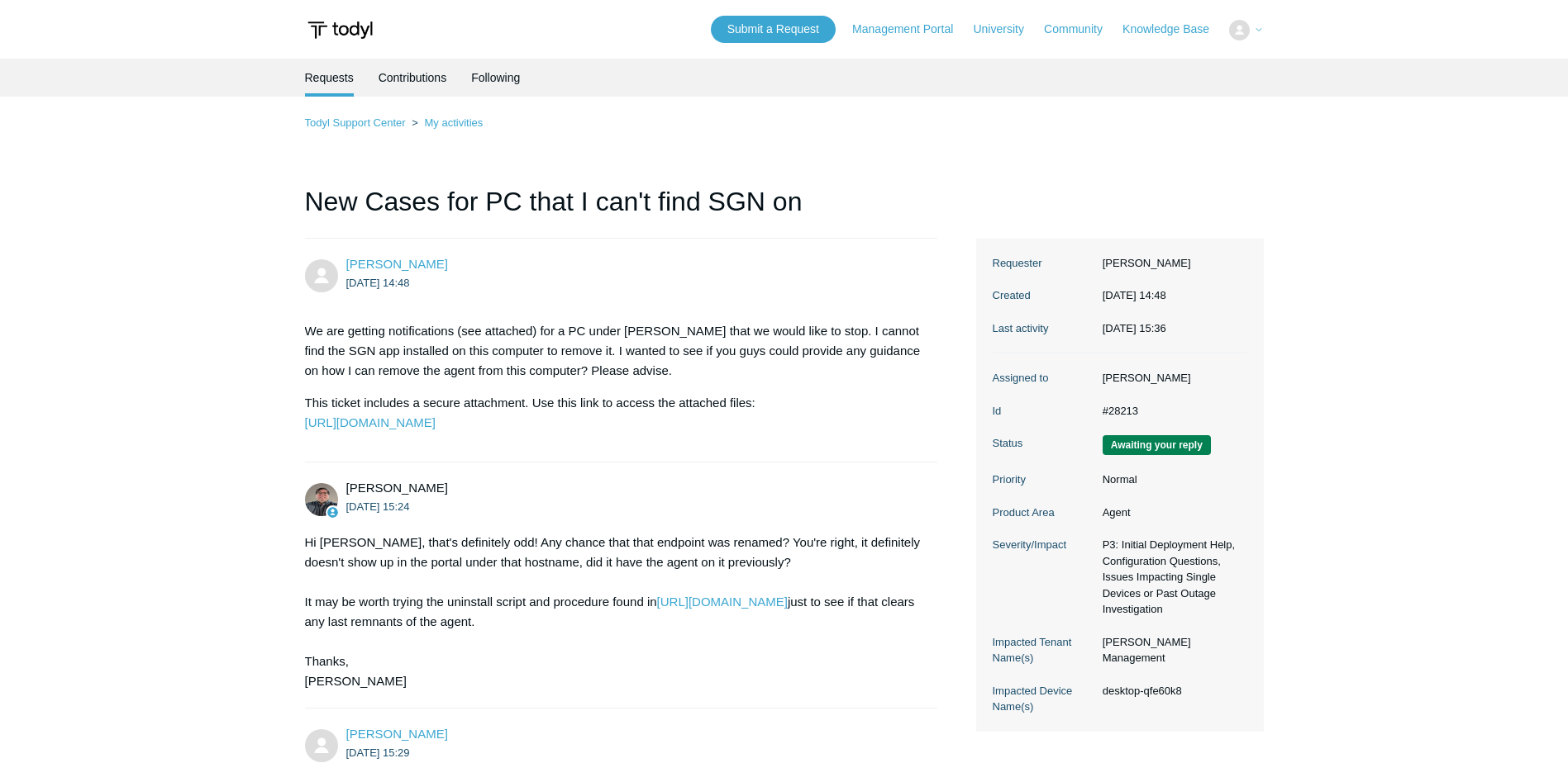
scroll to position [1013, 0]
